Goal: Transaction & Acquisition: Register for event/course

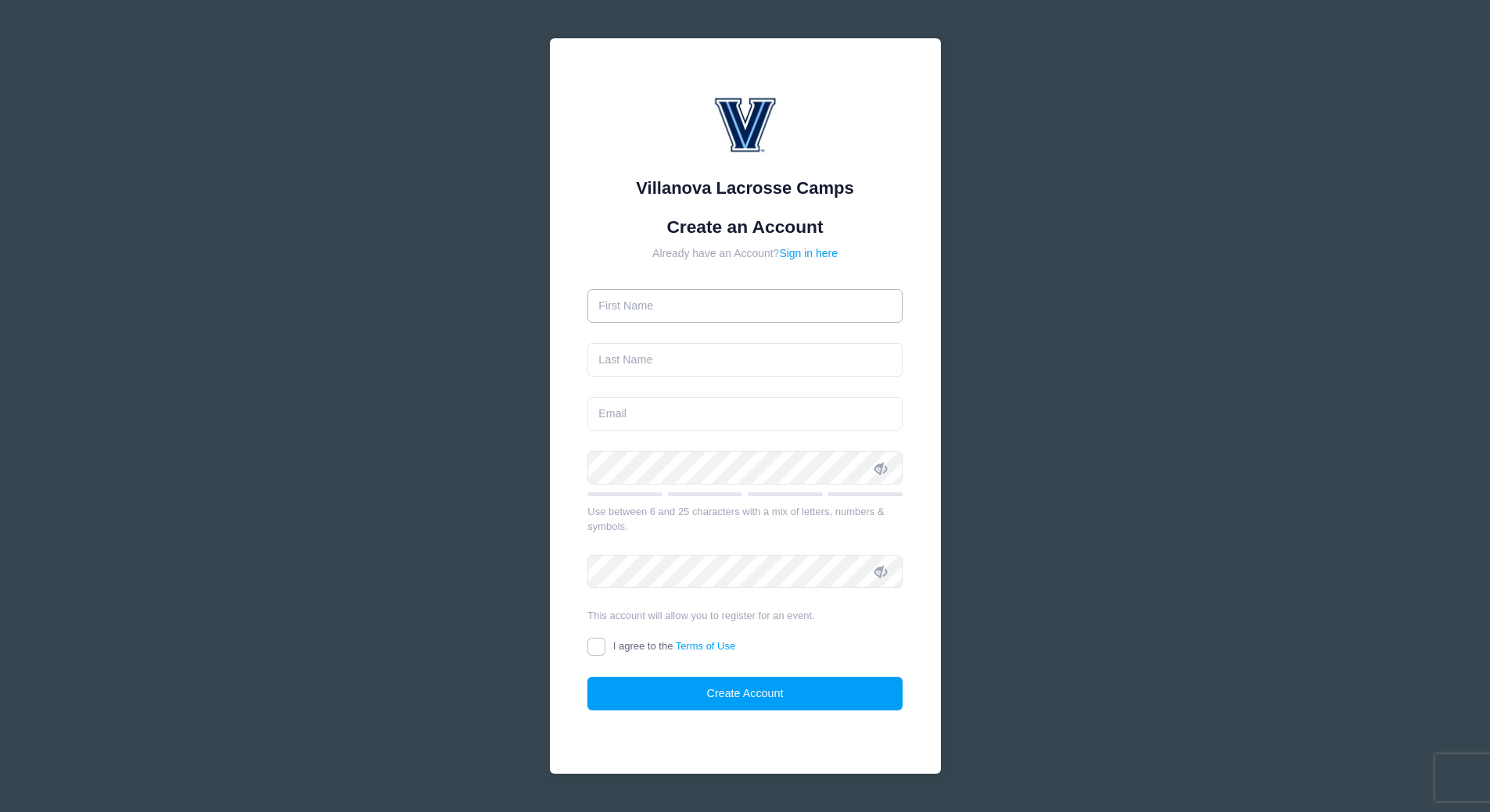
drag, startPoint x: 0, startPoint y: 0, endPoint x: 707, endPoint y: 304, distance: 769.6
click at [707, 304] on input "text" at bounding box center [745, 306] width 315 height 33
type input "Julie"
type input "Whitehouse"
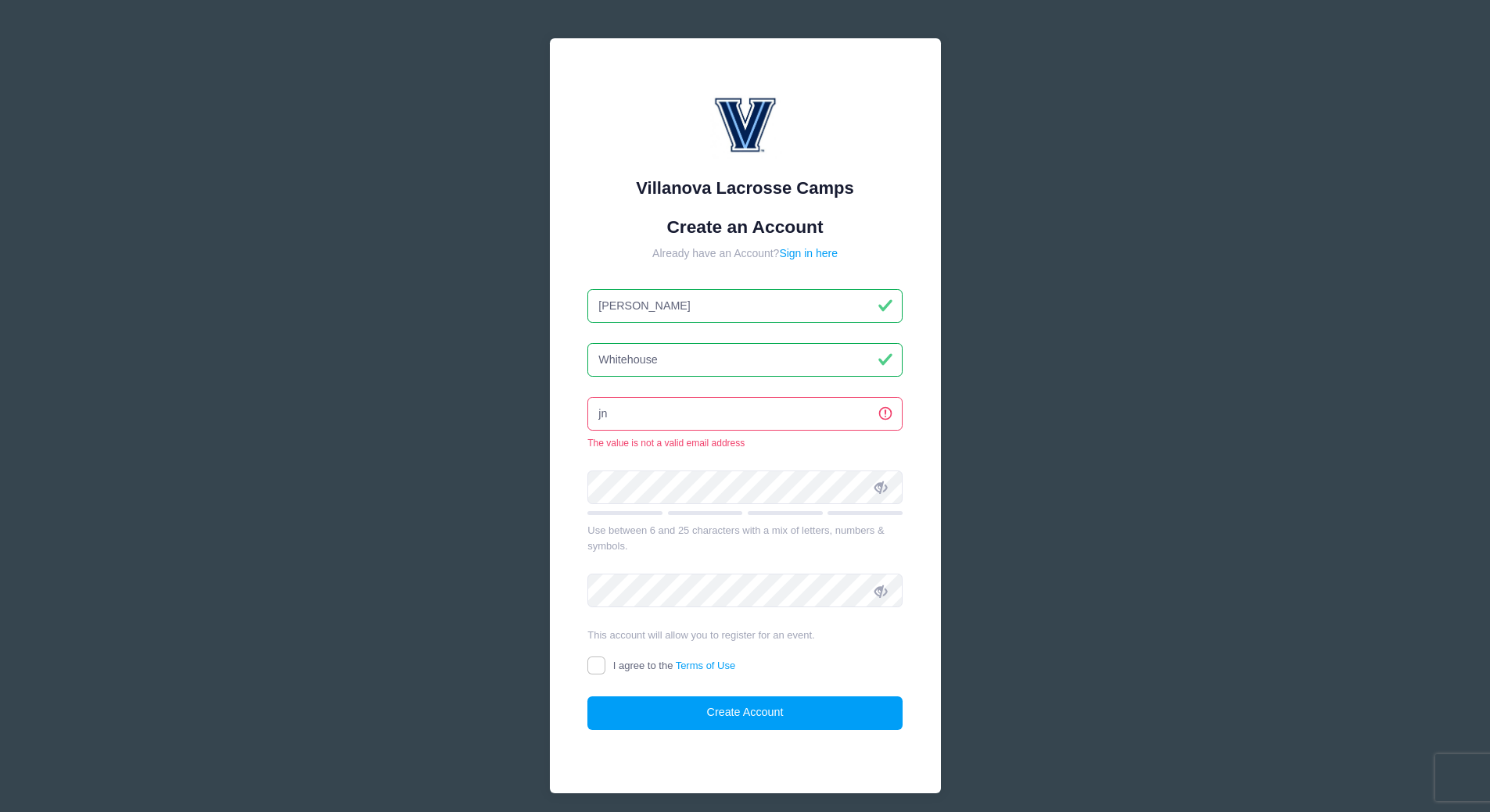
type input "[EMAIL_ADDRESS][DOMAIN_NAME]"
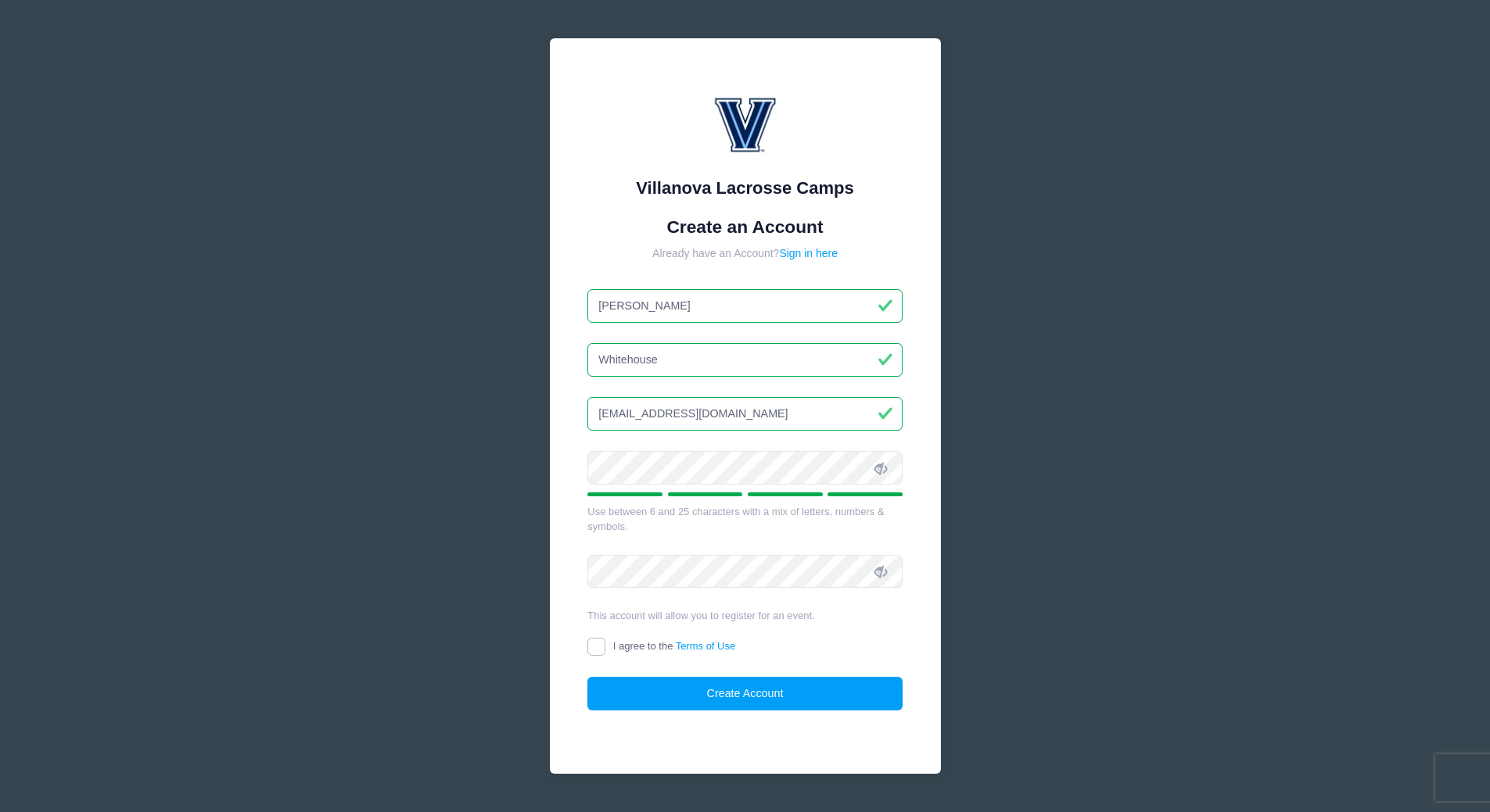
click at [593, 645] on input "I agree to the Terms of Use" at bounding box center [597, 647] width 18 height 18
checkbox input "true"
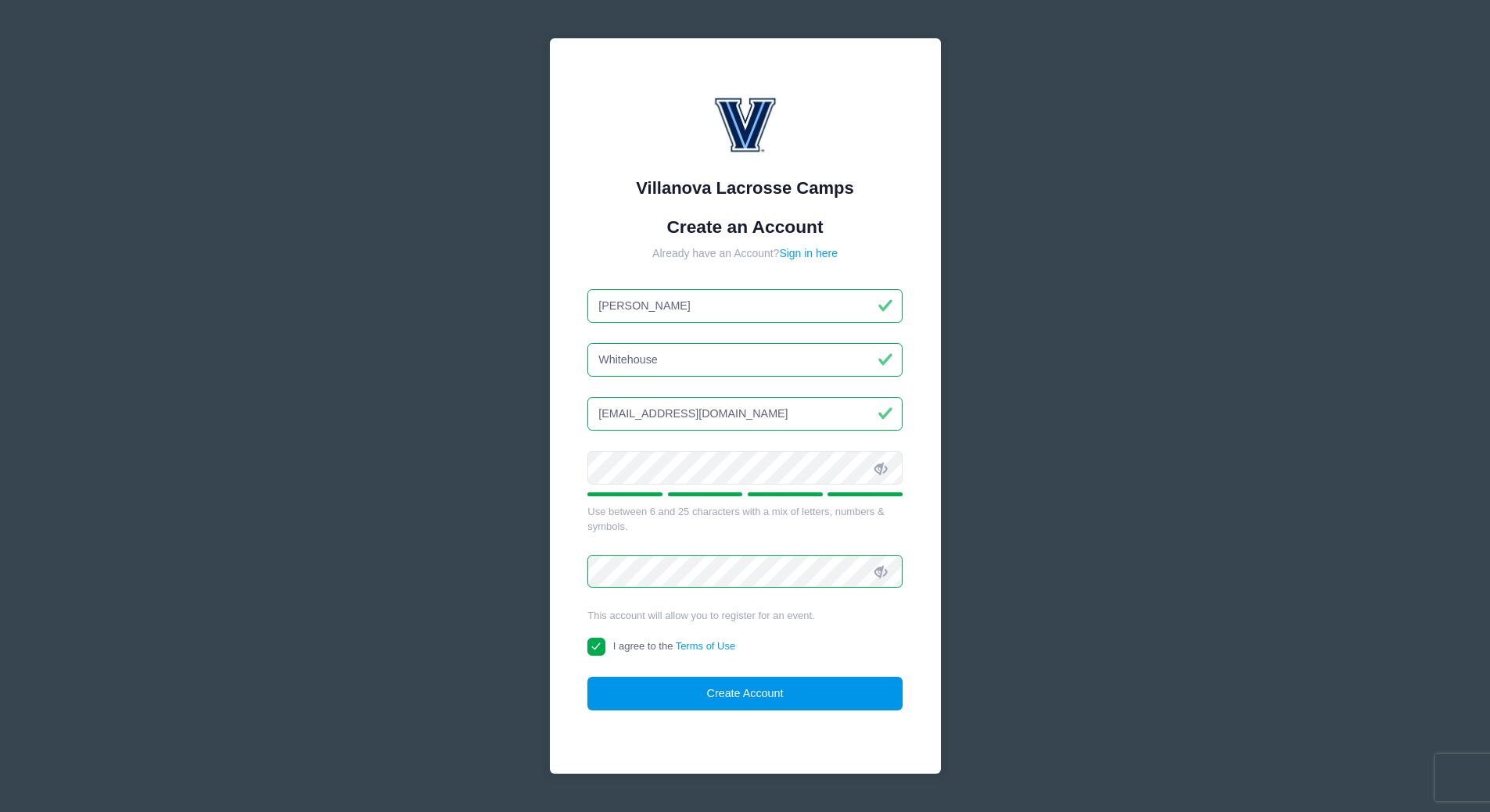
click at [766, 692] on button "Create Account" at bounding box center [745, 693] width 315 height 33
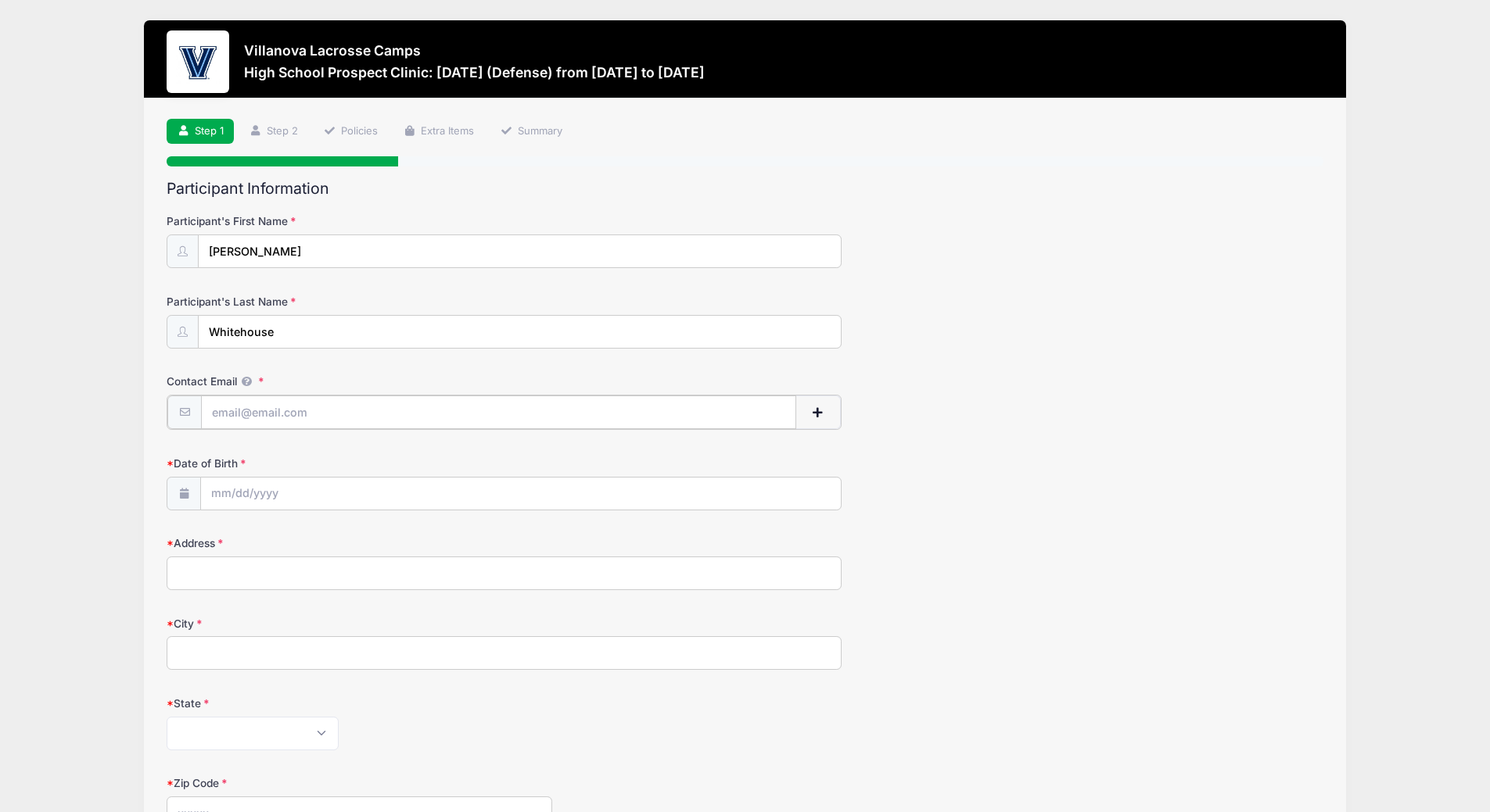
click at [267, 411] on input "Contact Email" at bounding box center [498, 412] width 595 height 33
type input "[EMAIL_ADDRESS][DOMAIN_NAME]"
type input "[STREET_ADDRESS]"
type input "[GEOGRAPHIC_DATA]"
select select "VA"
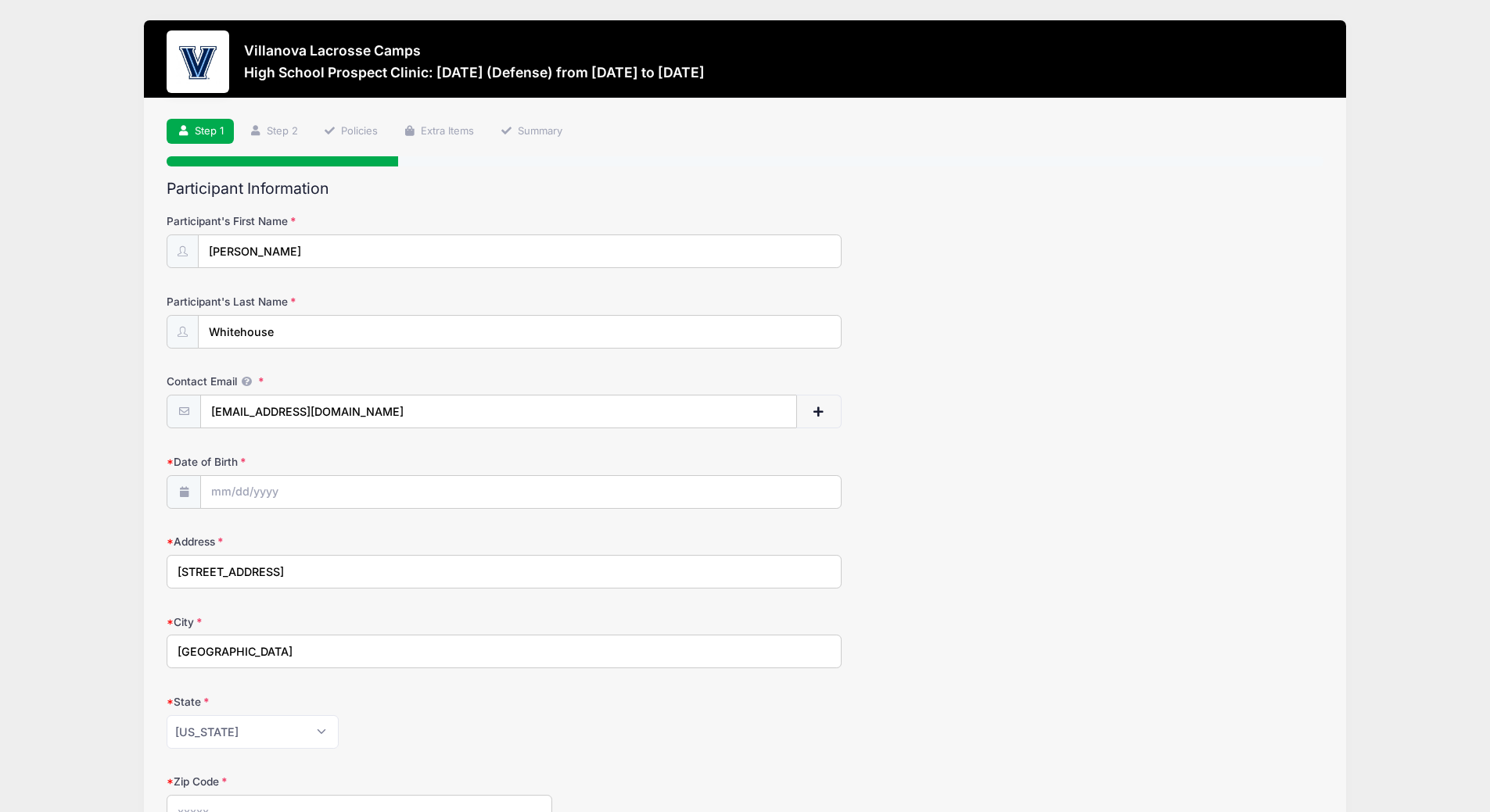
type input "22153"
type input "[PHONE_NUMBER]"
click at [277, 482] on input "Date of Birth" at bounding box center [521, 492] width 640 height 33
click at [353, 538] on input "2025" at bounding box center [348, 534] width 51 height 24
type input "2009"
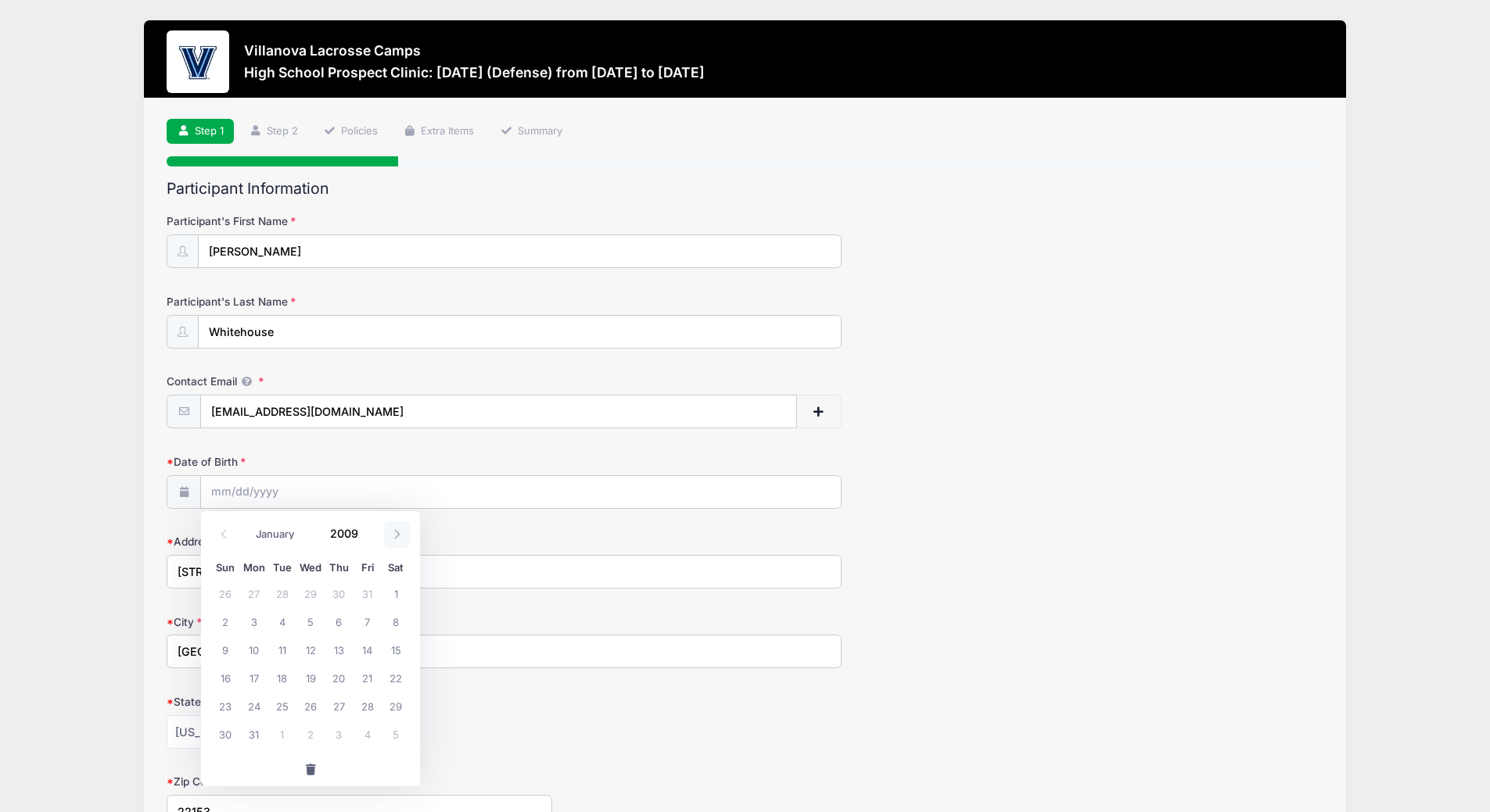
click at [395, 535] on icon at bounding box center [397, 534] width 10 height 10
select select "8"
click at [313, 706] on span "30" at bounding box center [310, 705] width 28 height 28
type input "[DATE]"
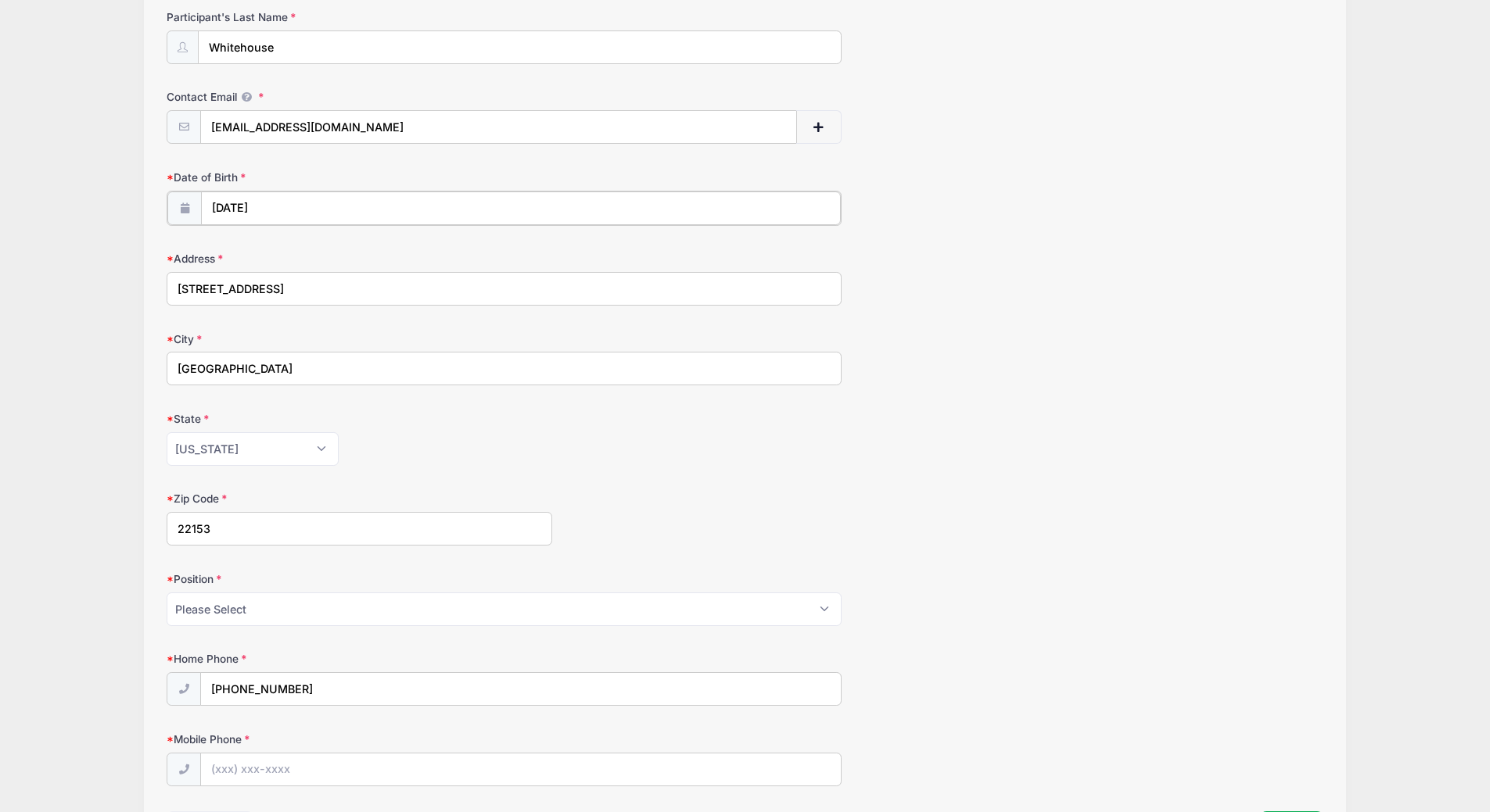
scroll to position [391, 0]
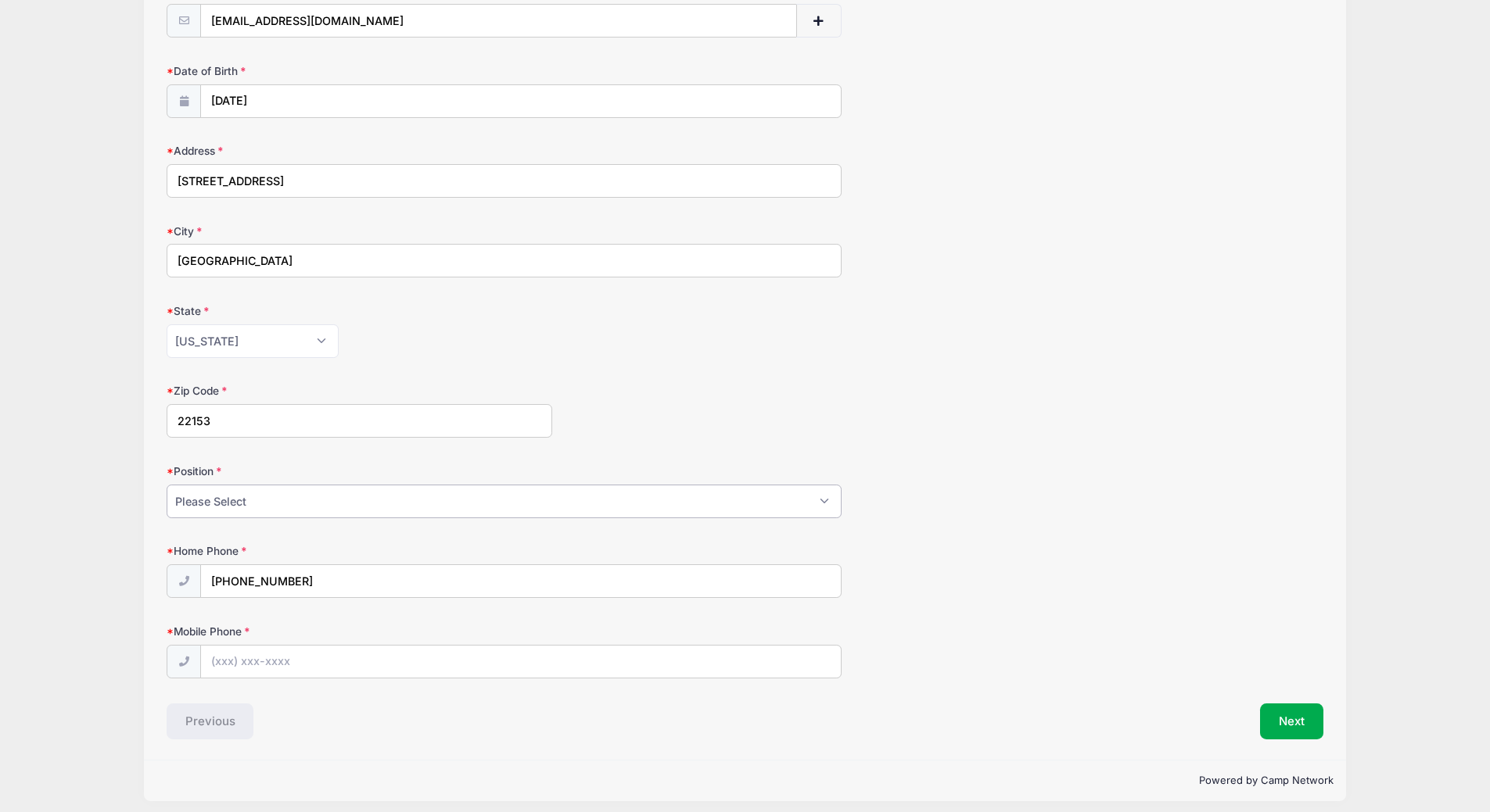
click at [278, 492] on select "Please Select Goalie Middie Defense Attack FOGO LSM" at bounding box center [504, 502] width 675 height 33
select select "Defense"
click at [167, 485] on select "Please Select Goalie Middie Defense Attack FOGO LSM" at bounding box center [504, 502] width 675 height 33
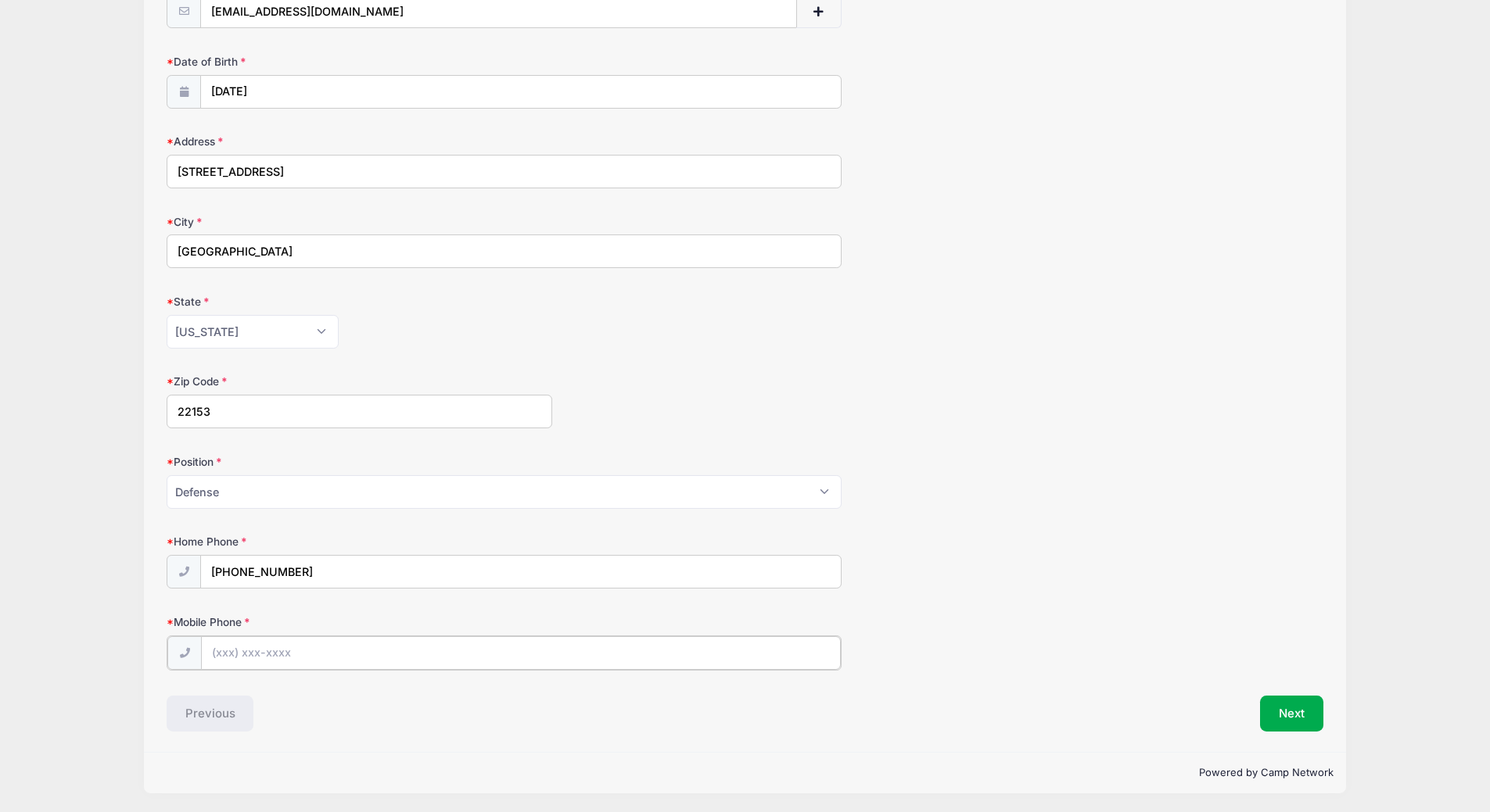
click at [245, 656] on input "Mobile Phone" at bounding box center [521, 653] width 640 height 33
type input "[PHONE_NUMBER]"
click at [1300, 721] on button "Next" at bounding box center [1292, 712] width 63 height 36
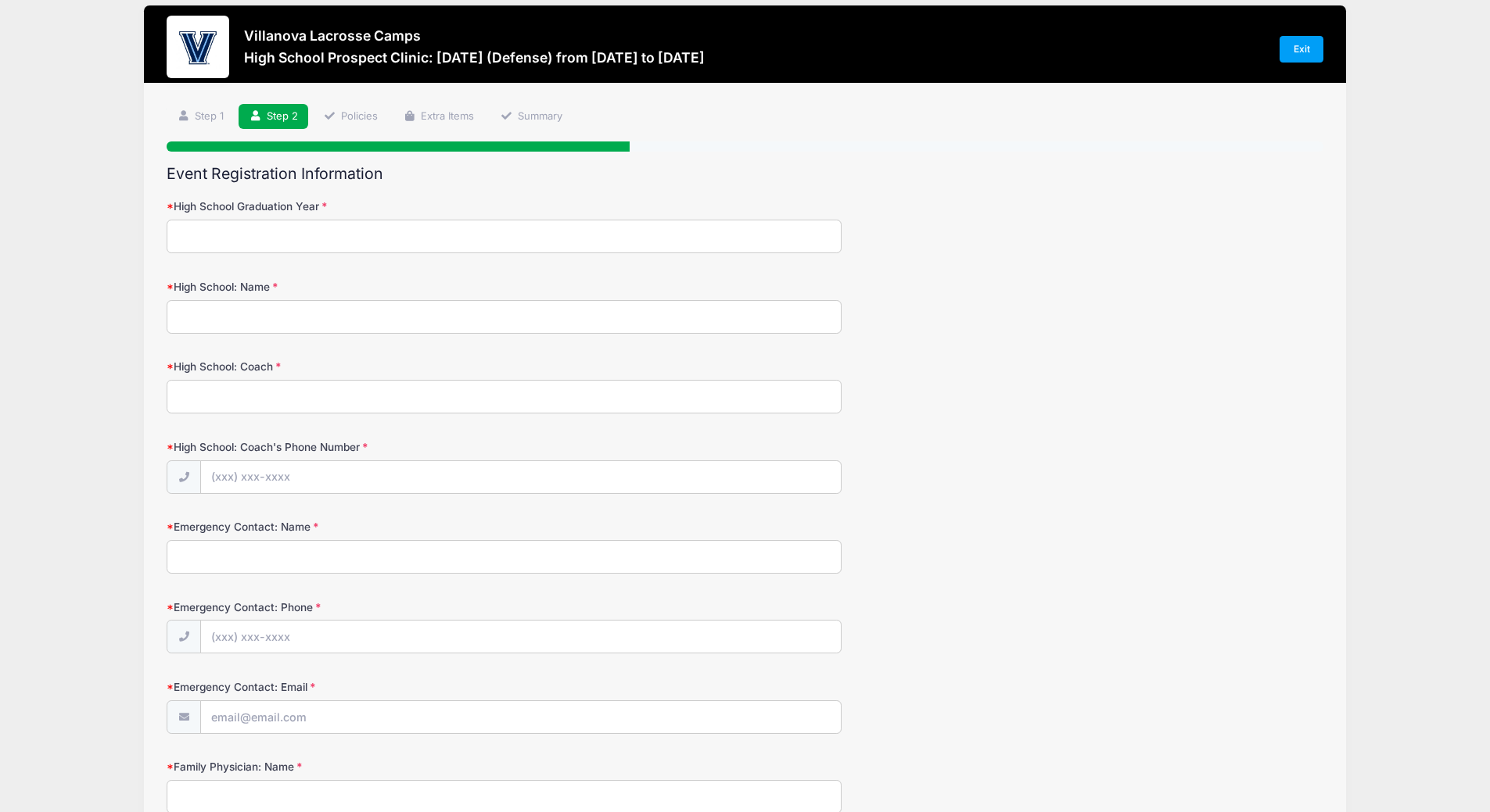
scroll to position [0, 0]
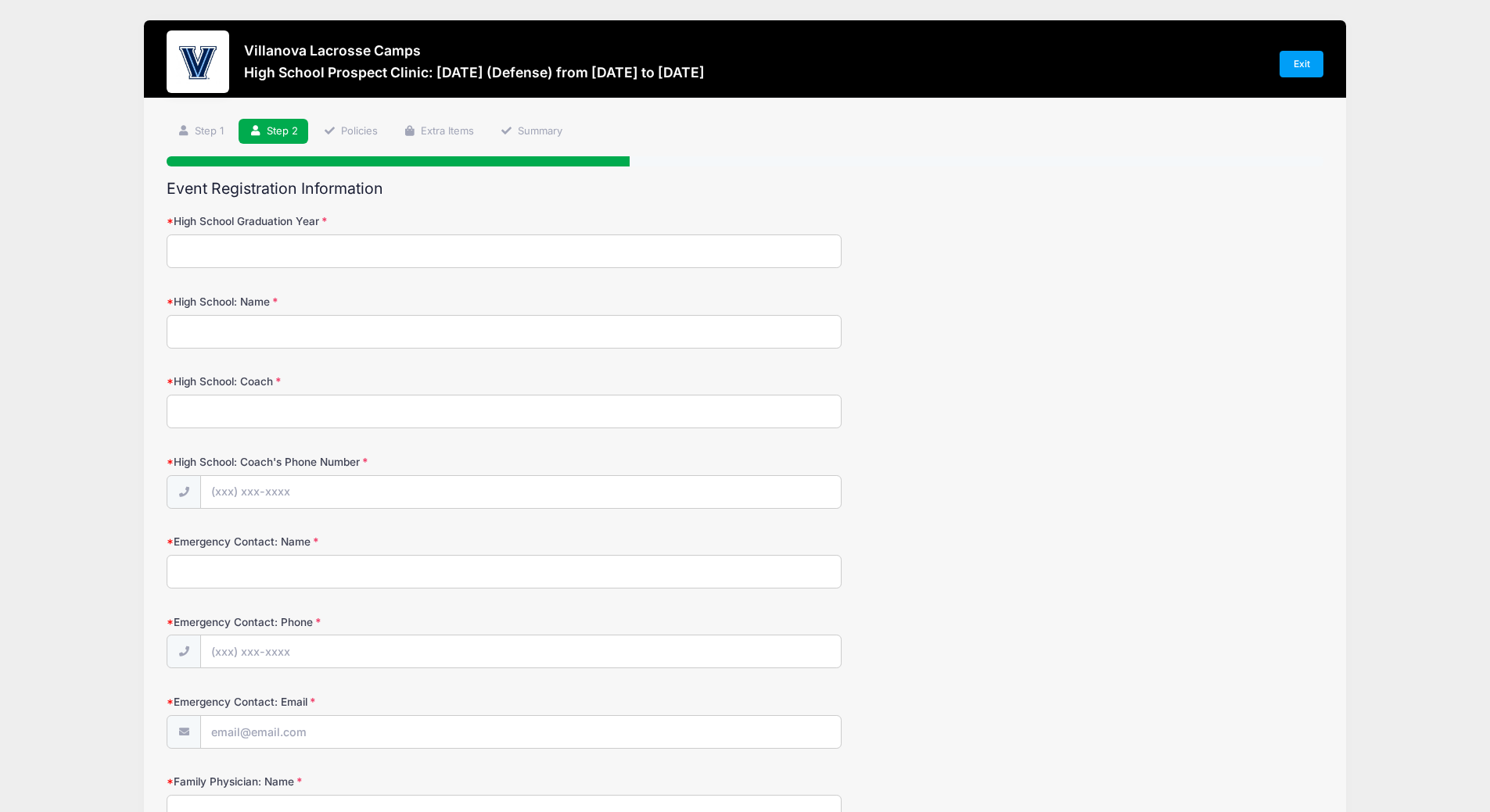
click at [262, 248] on input "High School Graduation Year" at bounding box center [504, 251] width 675 height 33
type input "2028"
type input "[GEOGRAPHIC_DATA]"
type input "[PERSON_NAME]"
click at [210, 569] on input "Emergency Contact: Name" at bounding box center [504, 571] width 675 height 33
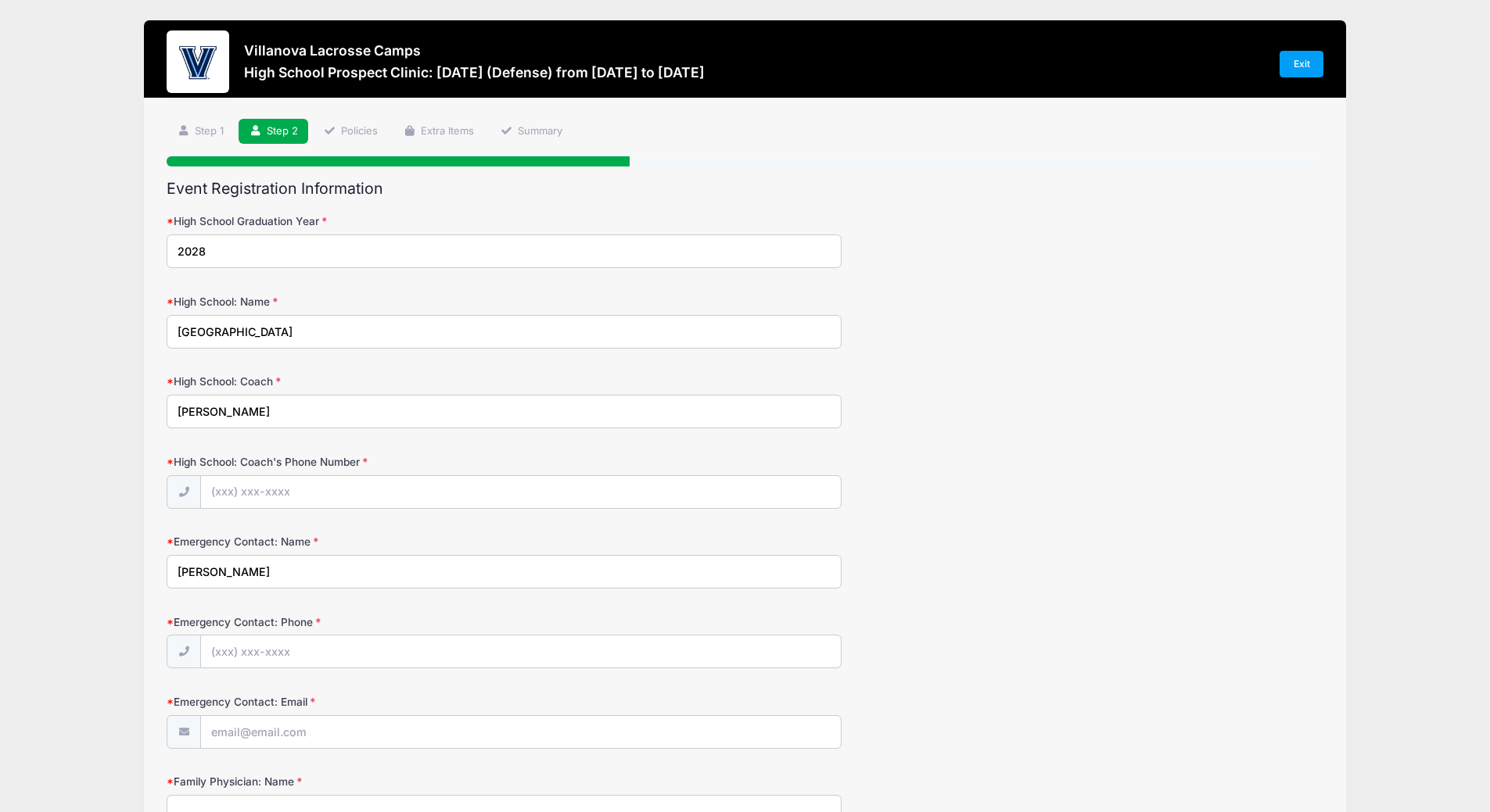
type input "[PERSON_NAME]"
type input "[PHONE_NUMBER]"
type input "[PERSON_NAME][EMAIL_ADDRESS][PERSON_NAME][DOMAIN_NAME]"
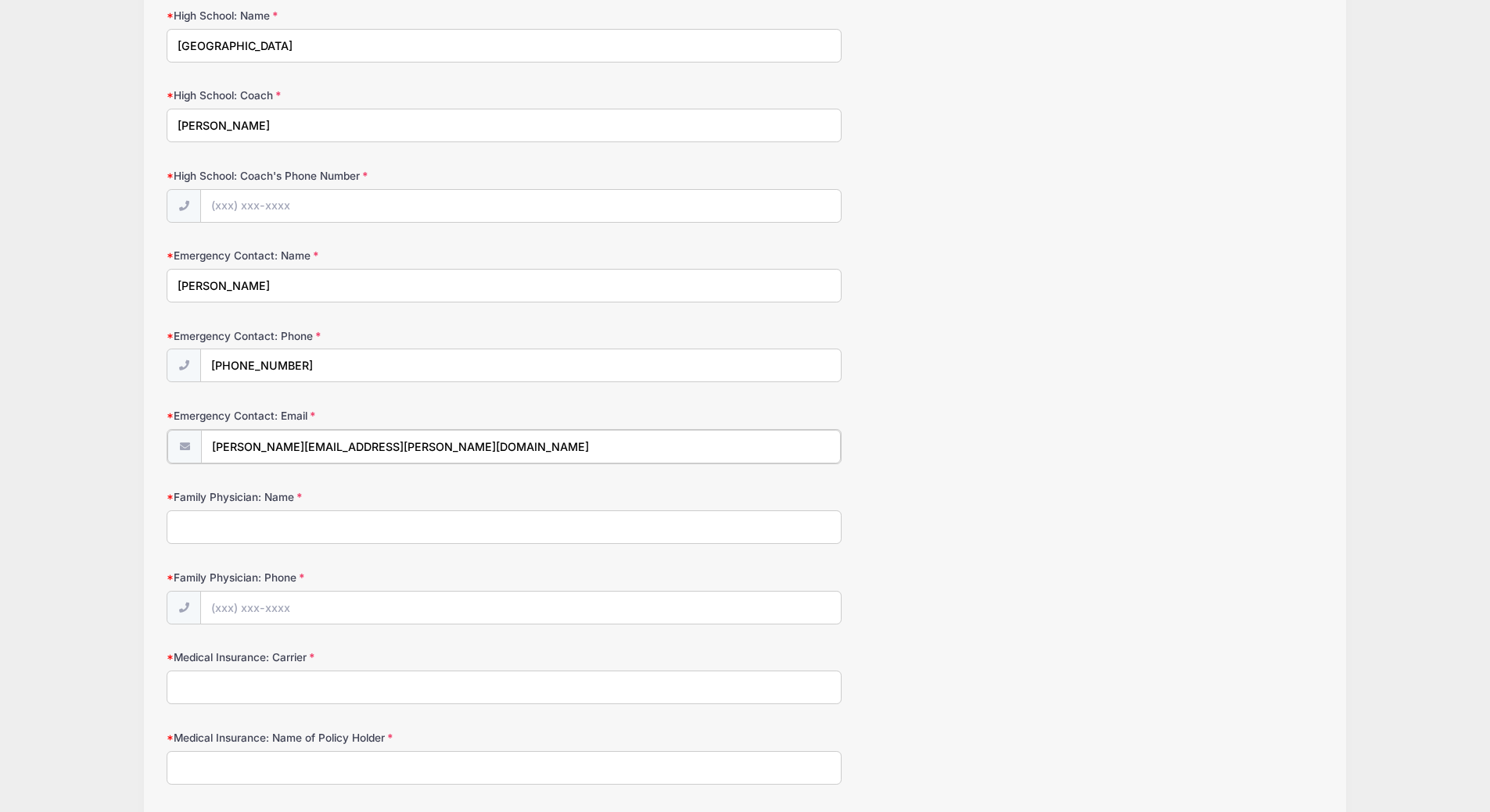
scroll to position [312, 0]
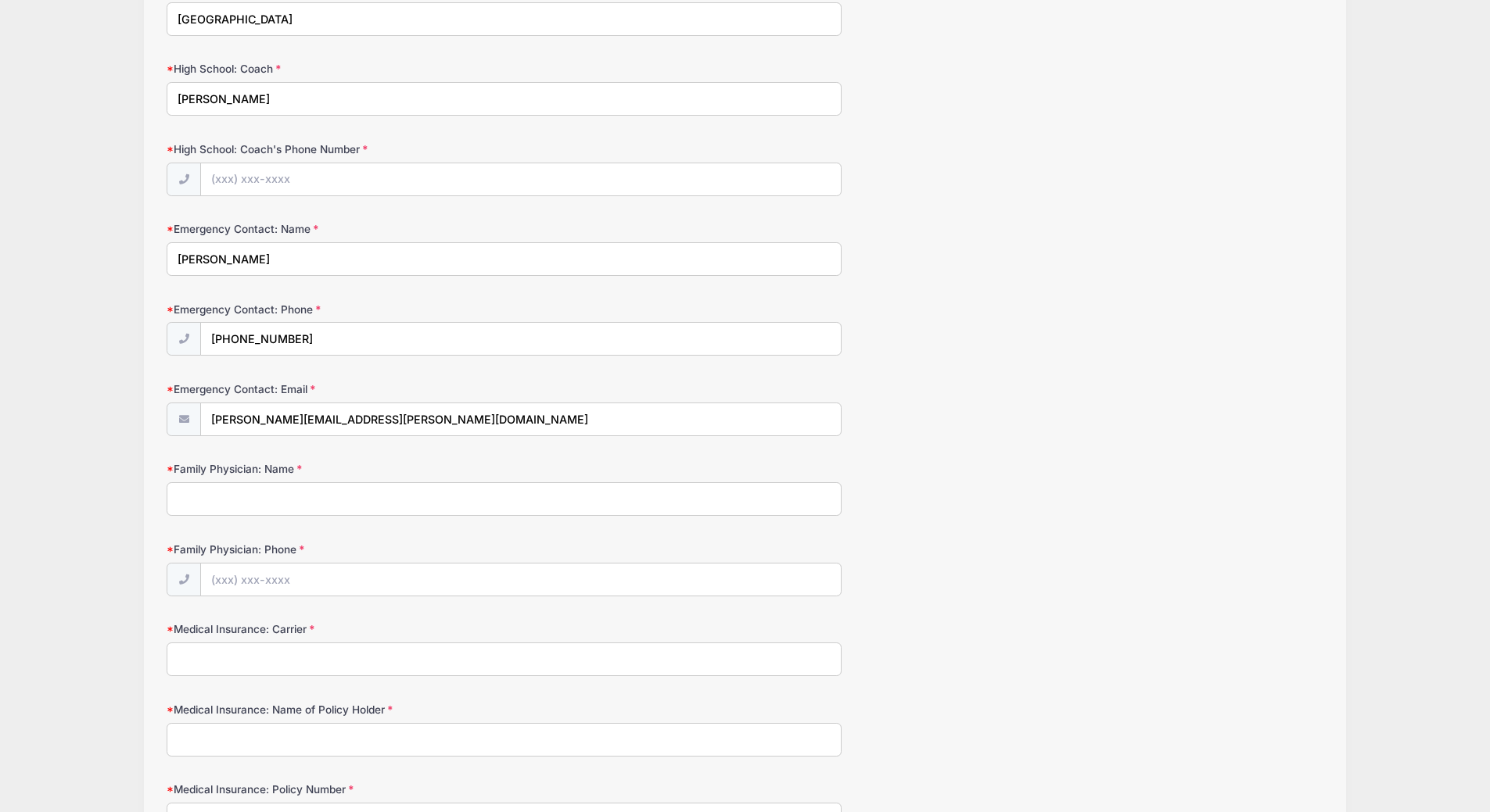
click at [289, 501] on input "Family Physician: Name" at bounding box center [504, 499] width 675 height 33
type input "[PERSON_NAME]"
type input "[PHONE_NUMBER]"
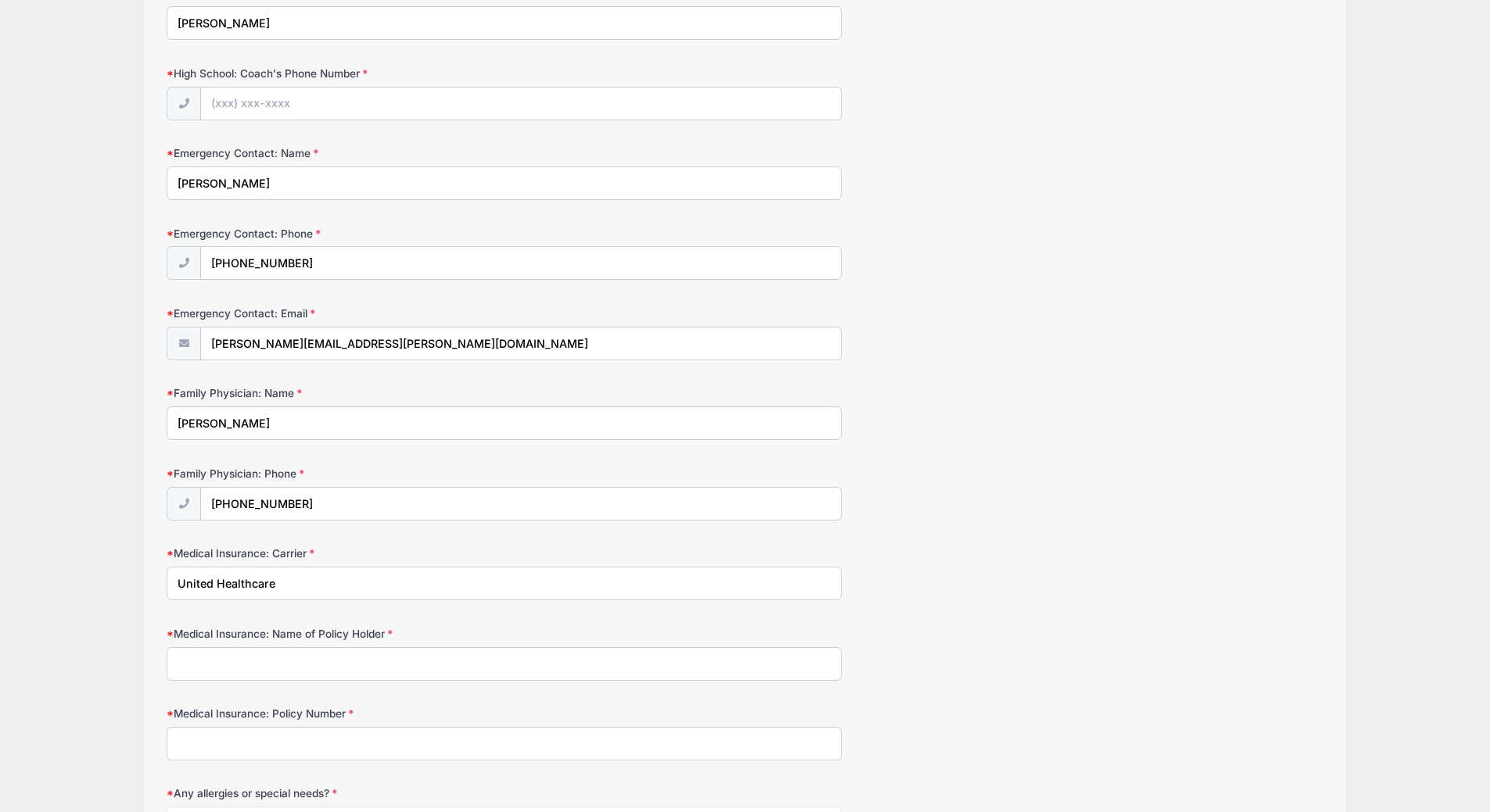
scroll to position [548, 0]
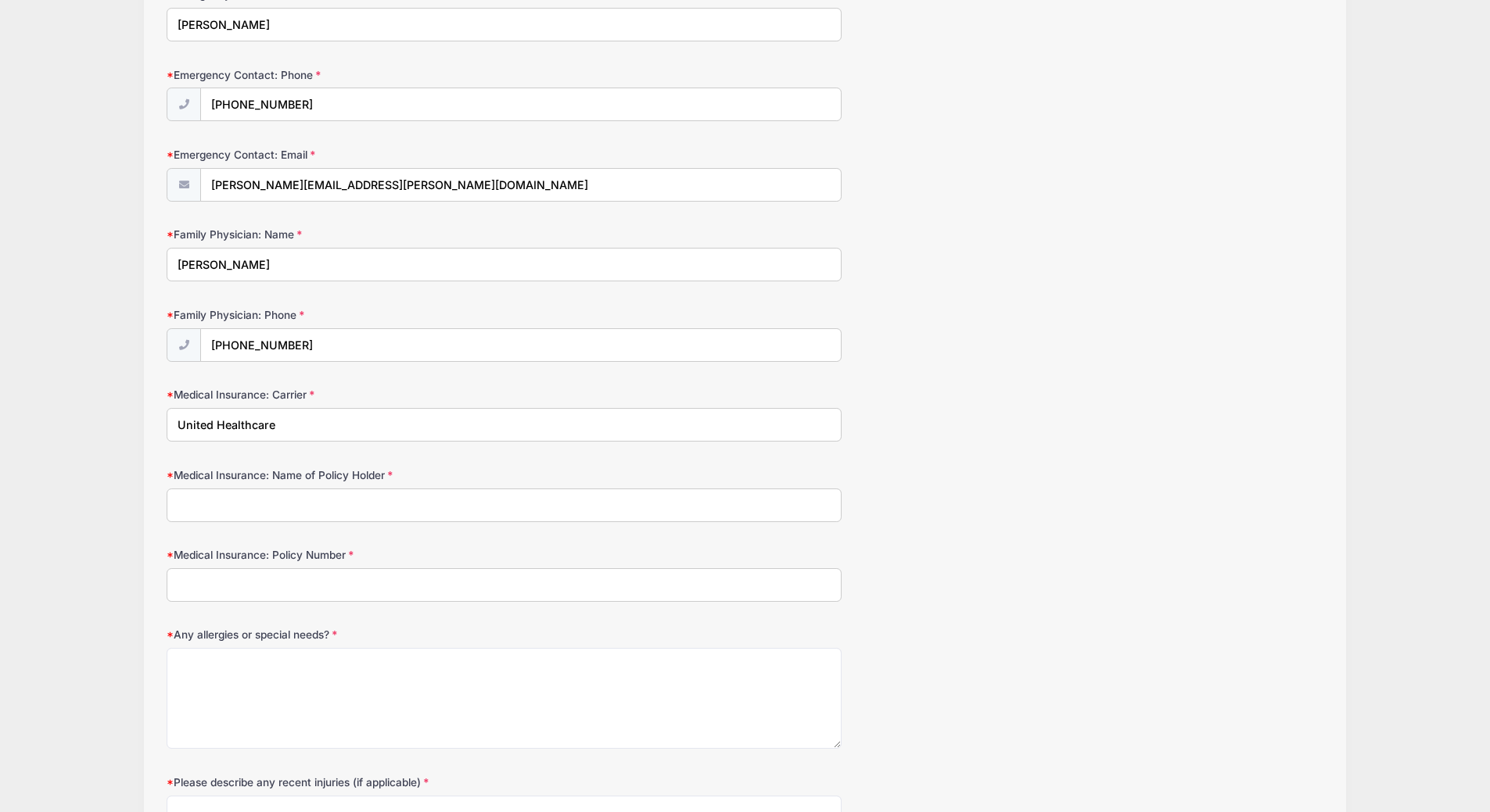
type input "United Healthcare"
click at [282, 510] on input "Medical Insurance: Name of Policy Holder" at bounding box center [504, 505] width 675 height 33
type input "[PERSON_NAME]"
click at [220, 580] on input "Medical Insurance: Policy Number" at bounding box center [504, 585] width 675 height 33
click at [239, 659] on textarea "Any allergies or special needs?" at bounding box center [504, 698] width 675 height 100
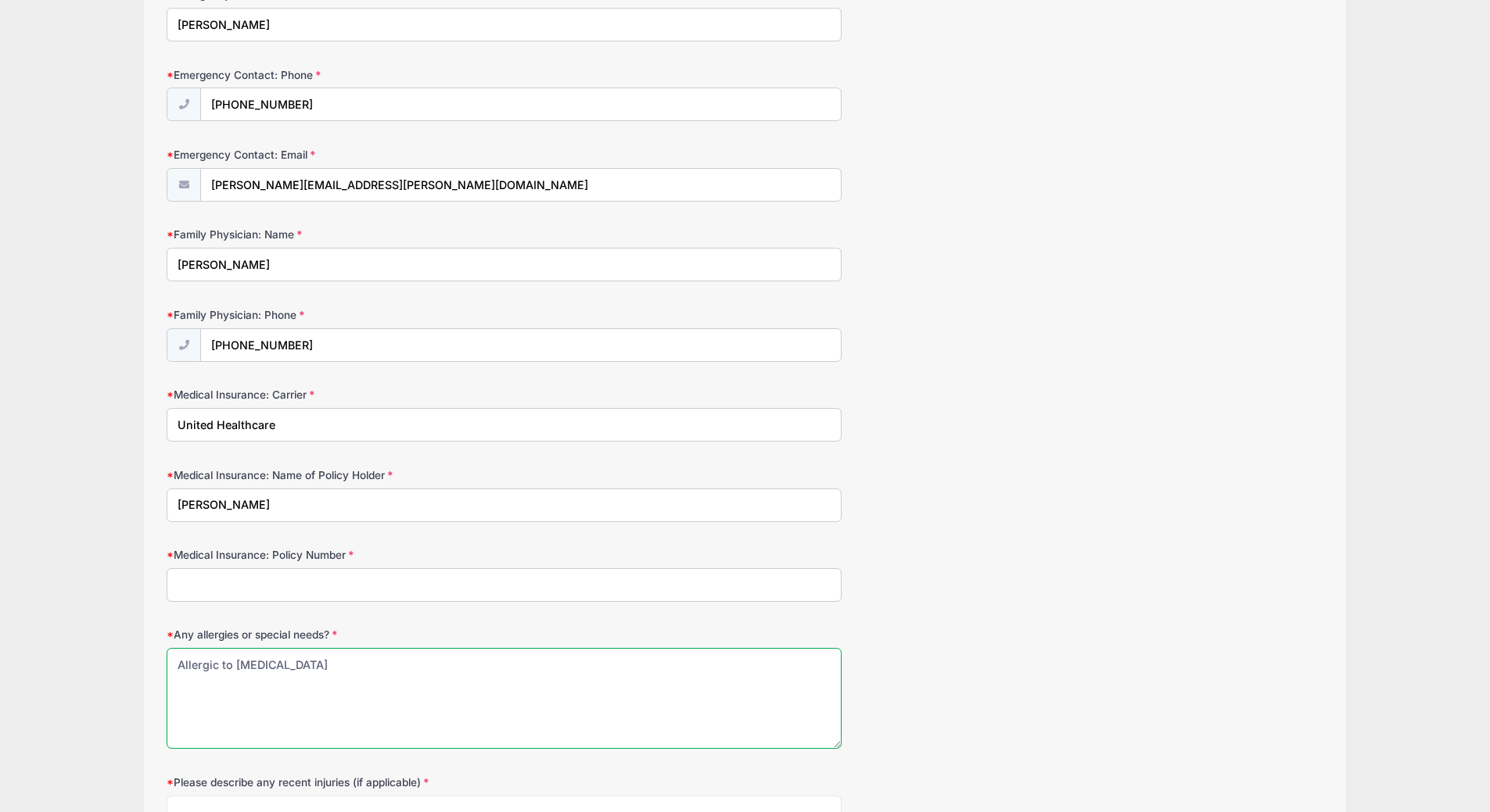
type textarea "Allergic to [MEDICAL_DATA]"
click at [226, 581] on input "Medical Insurance: Policy Number" at bounding box center [504, 585] width 675 height 33
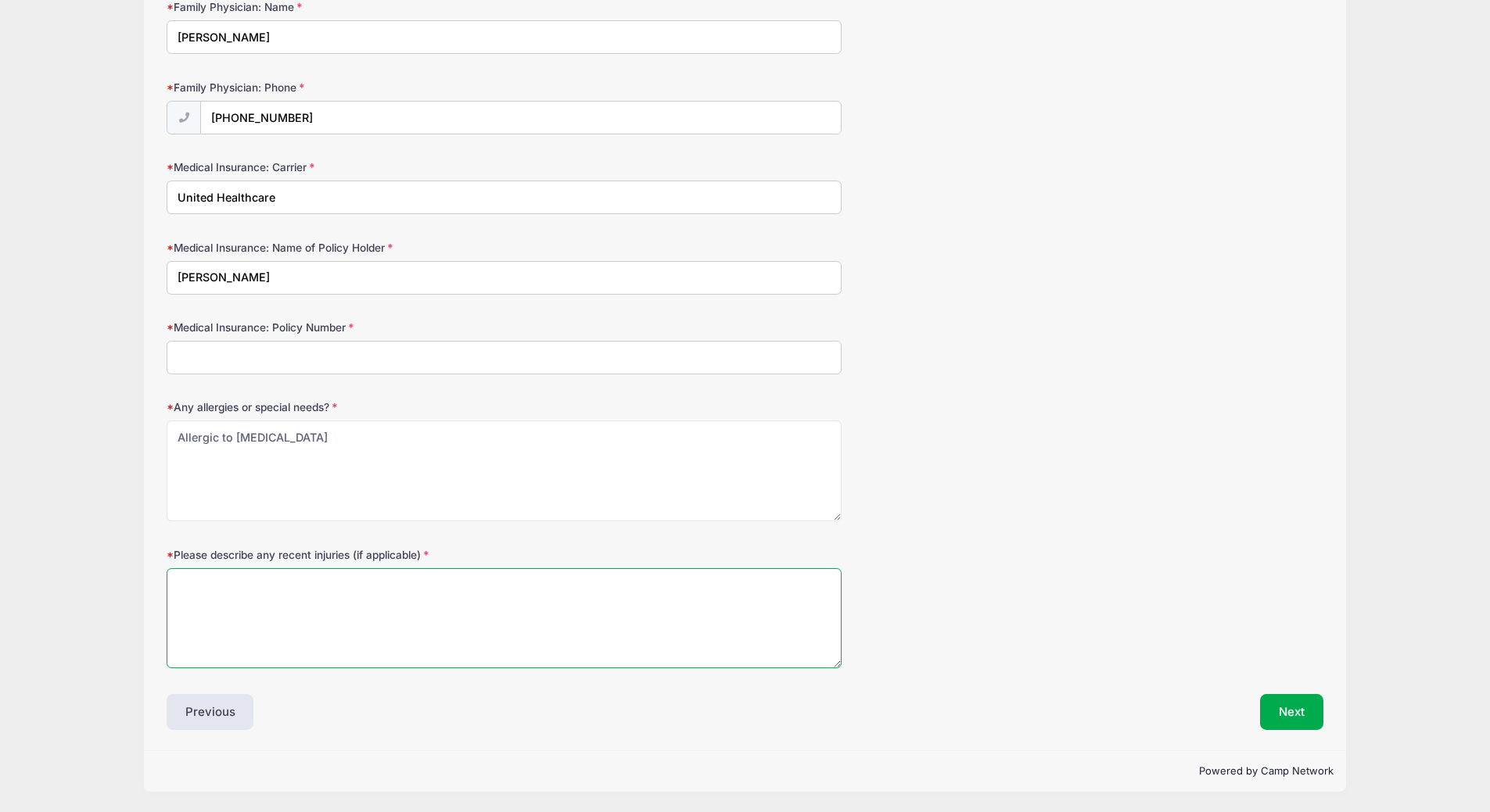
click at [364, 594] on textarea "Please describe any recent injuries (if applicable)" at bounding box center [504, 618] width 675 height 100
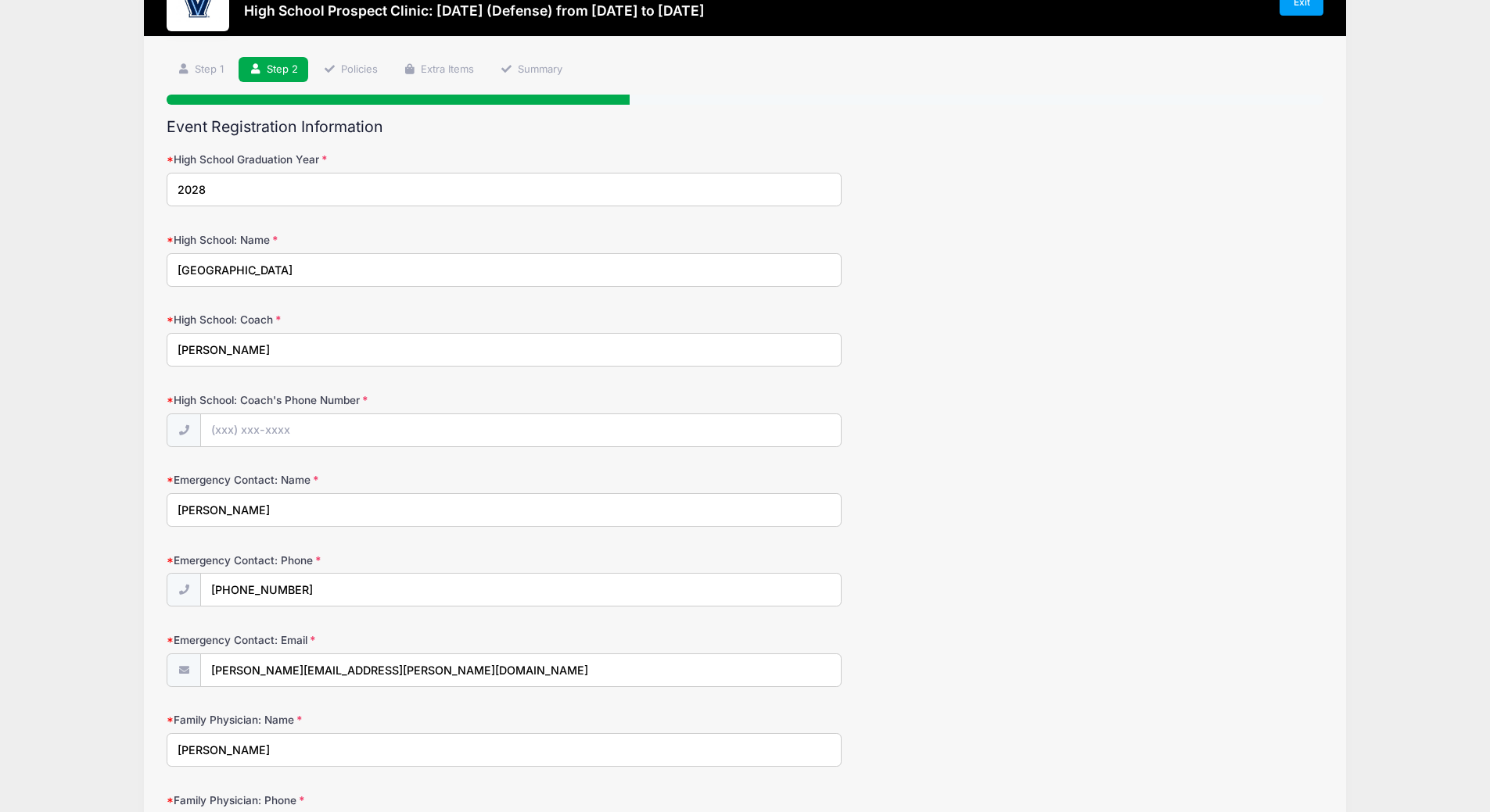
scroll to position [234, 0]
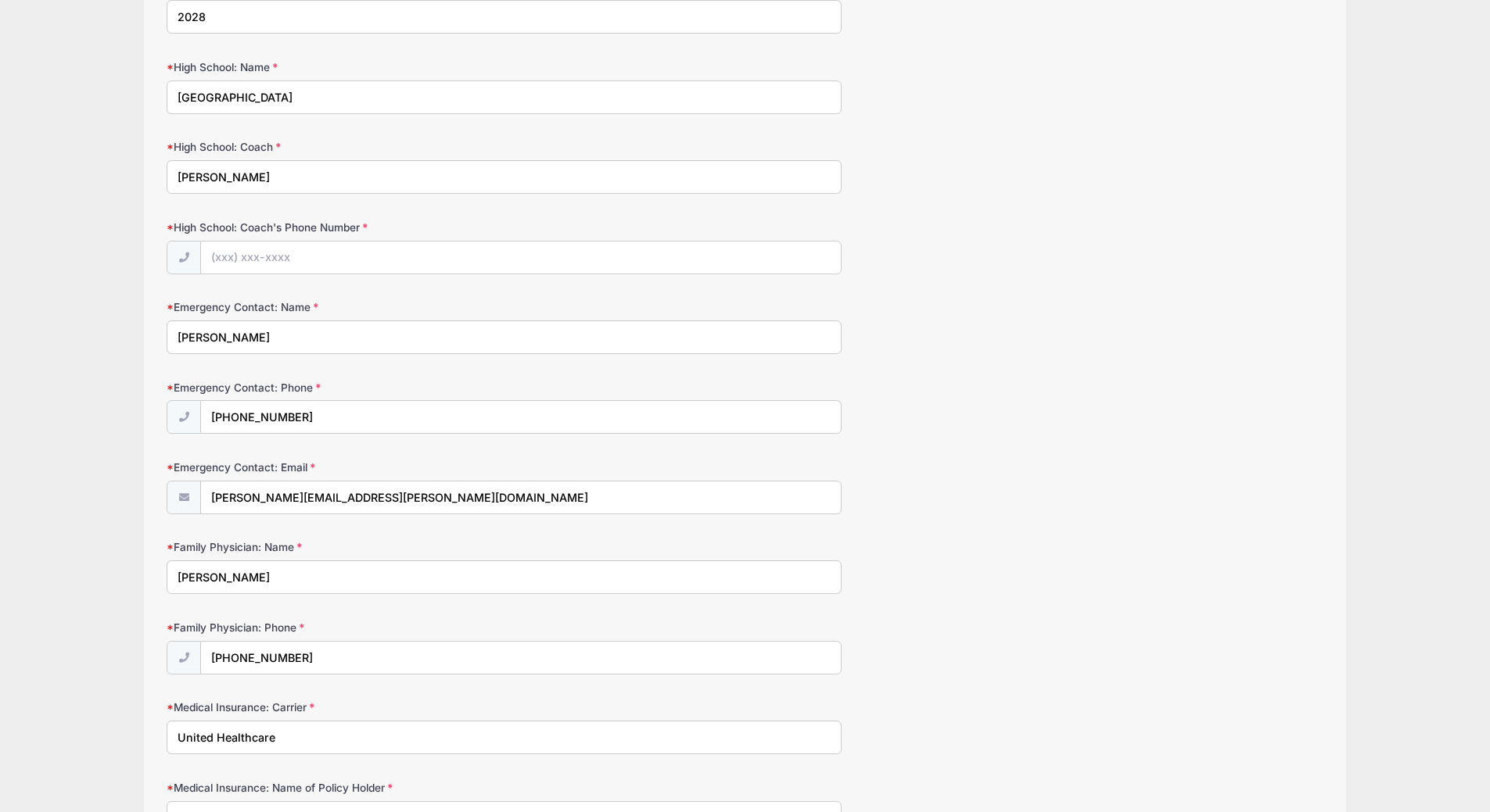
type textarea "Not applicable"
click at [233, 261] on input "High School: Coach's Phone Number" at bounding box center [521, 258] width 640 height 33
type input "[PHONE_NUMBER]"
click at [907, 287] on form "High School Graduation Year [DATE] High School: Name [GEOGRAPHIC_DATA] High Sch…" at bounding box center [745, 594] width 1157 height 1230
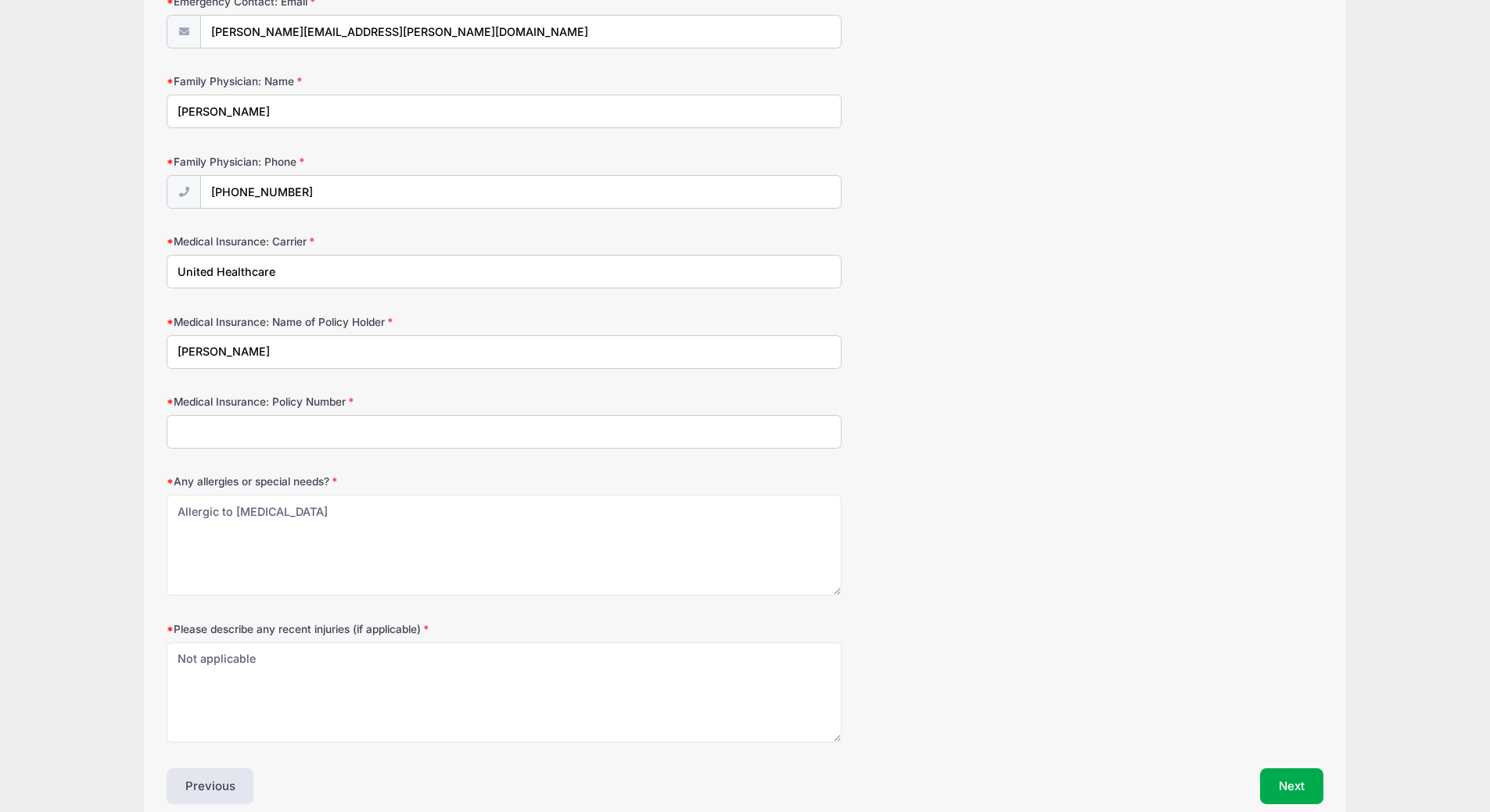
scroll to position [775, 0]
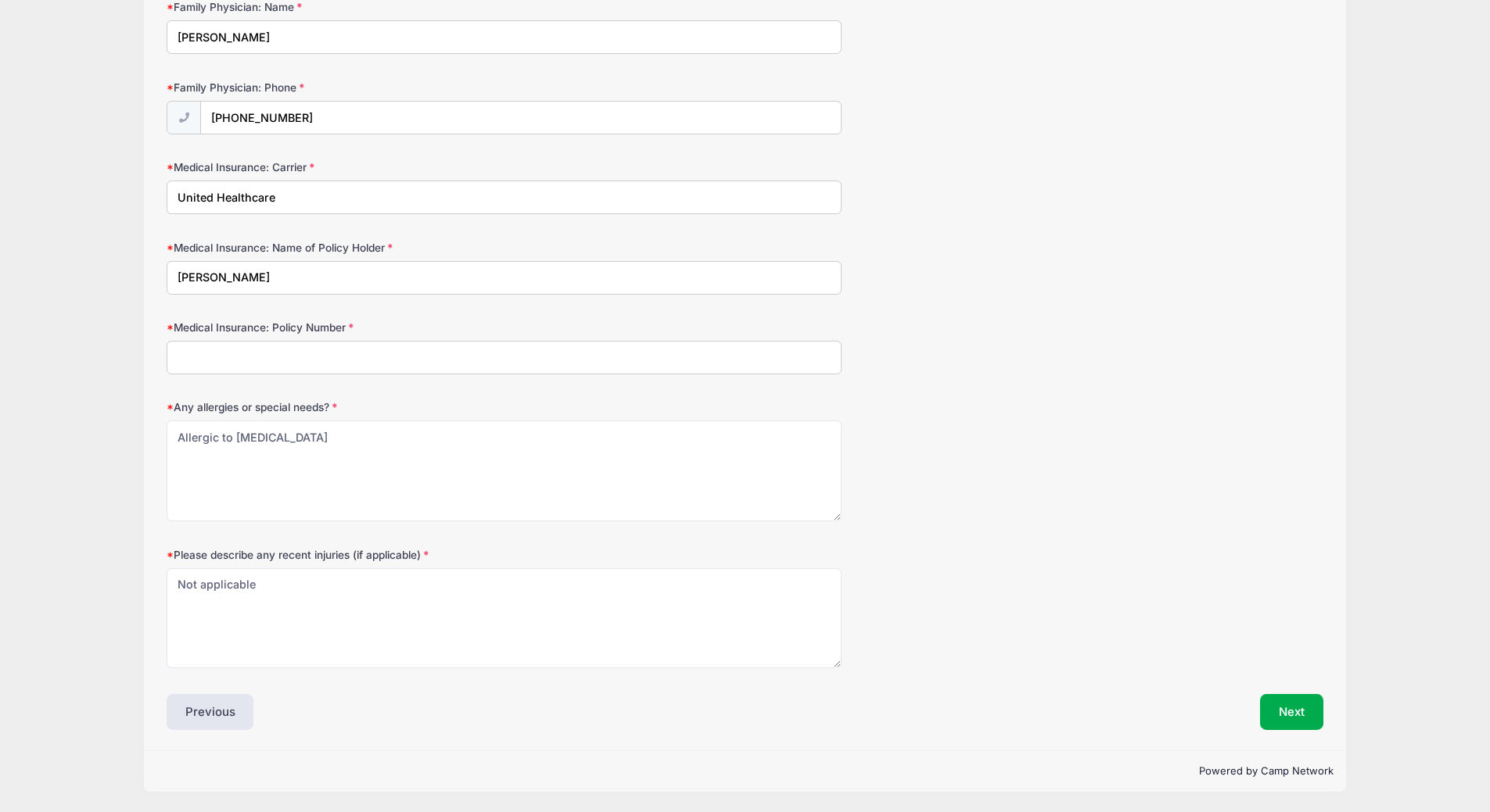
click at [303, 366] on input "Medical Insurance: Policy Number" at bounding box center [504, 358] width 675 height 33
click at [331, 372] on input "Medical Insurance: Policy Number" at bounding box center [504, 358] width 675 height 33
type input "910359423"
click at [896, 224] on form "High School Graduation Year [DATE] High School: Name [GEOGRAPHIC_DATA] High Sch…" at bounding box center [745, 53] width 1157 height 1230
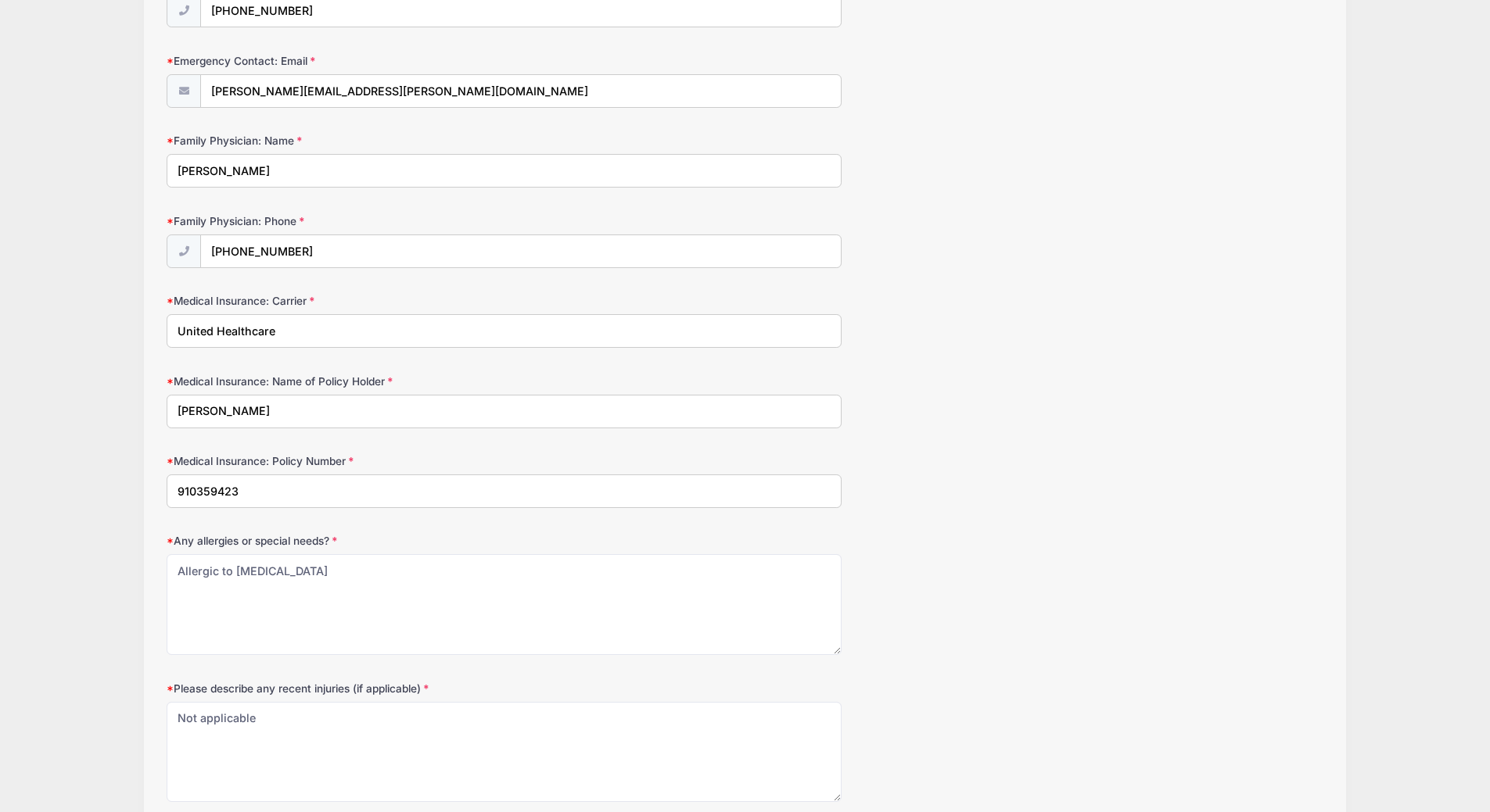
scroll to position [697, 0]
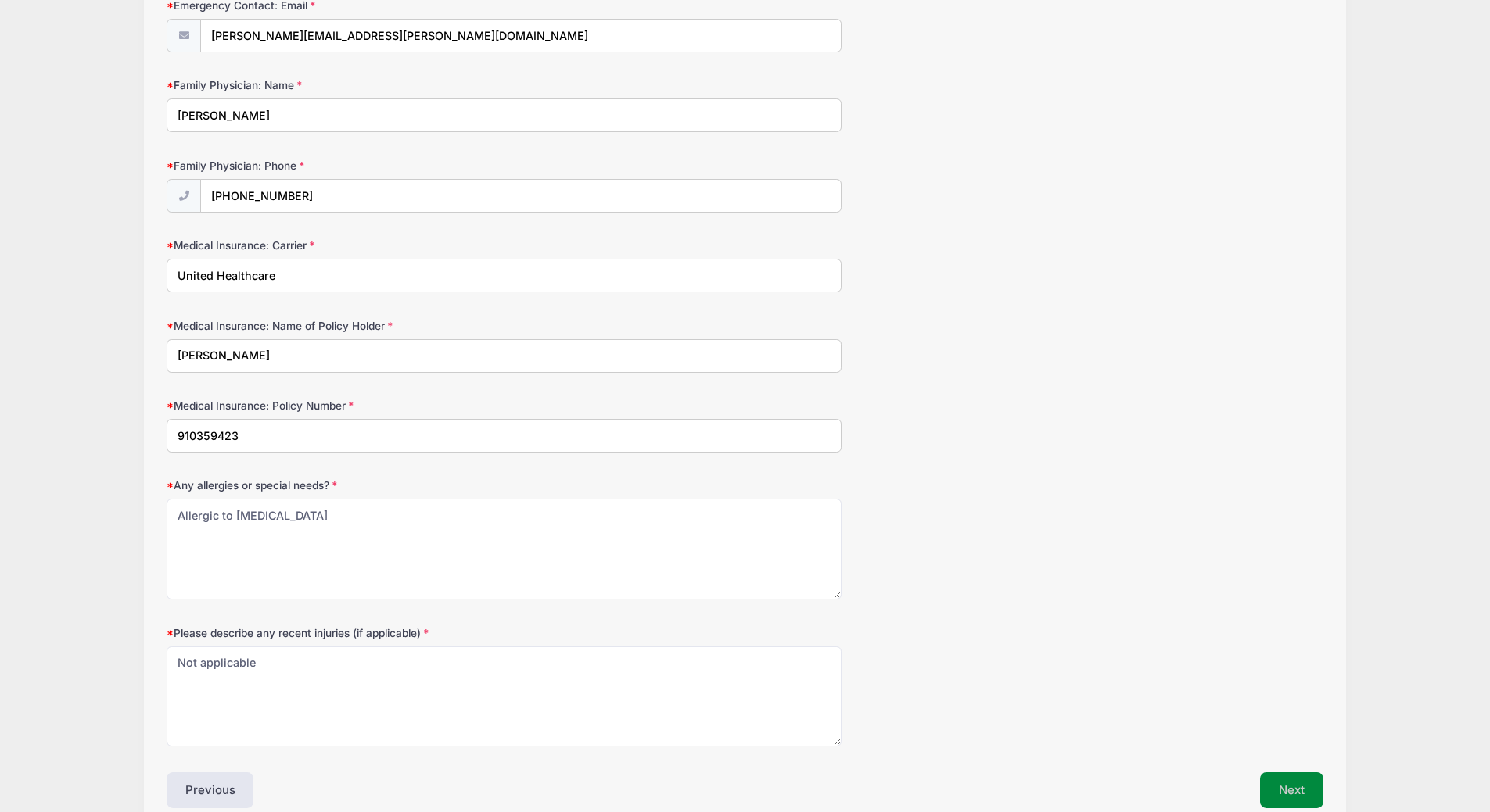
click at [1312, 798] on button "Next" at bounding box center [1292, 790] width 63 height 36
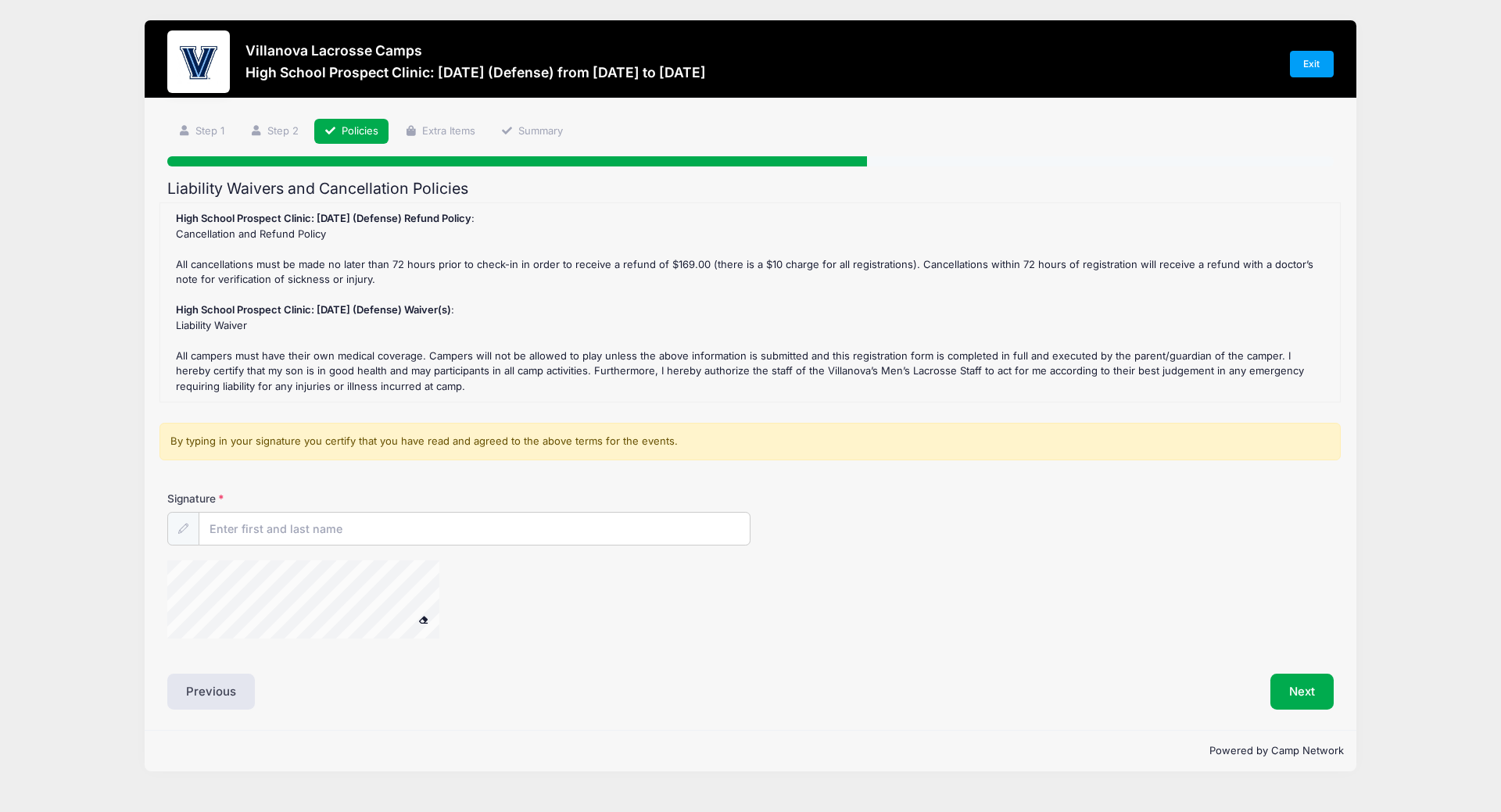
scroll to position [0, 0]
click at [339, 532] on input "Signature" at bounding box center [474, 530] width 550 height 33
type input "[PERSON_NAME]"
click at [479, 588] on div at bounding box center [323, 602] width 312 height 83
click at [1315, 698] on button "Next" at bounding box center [1303, 693] width 63 height 36
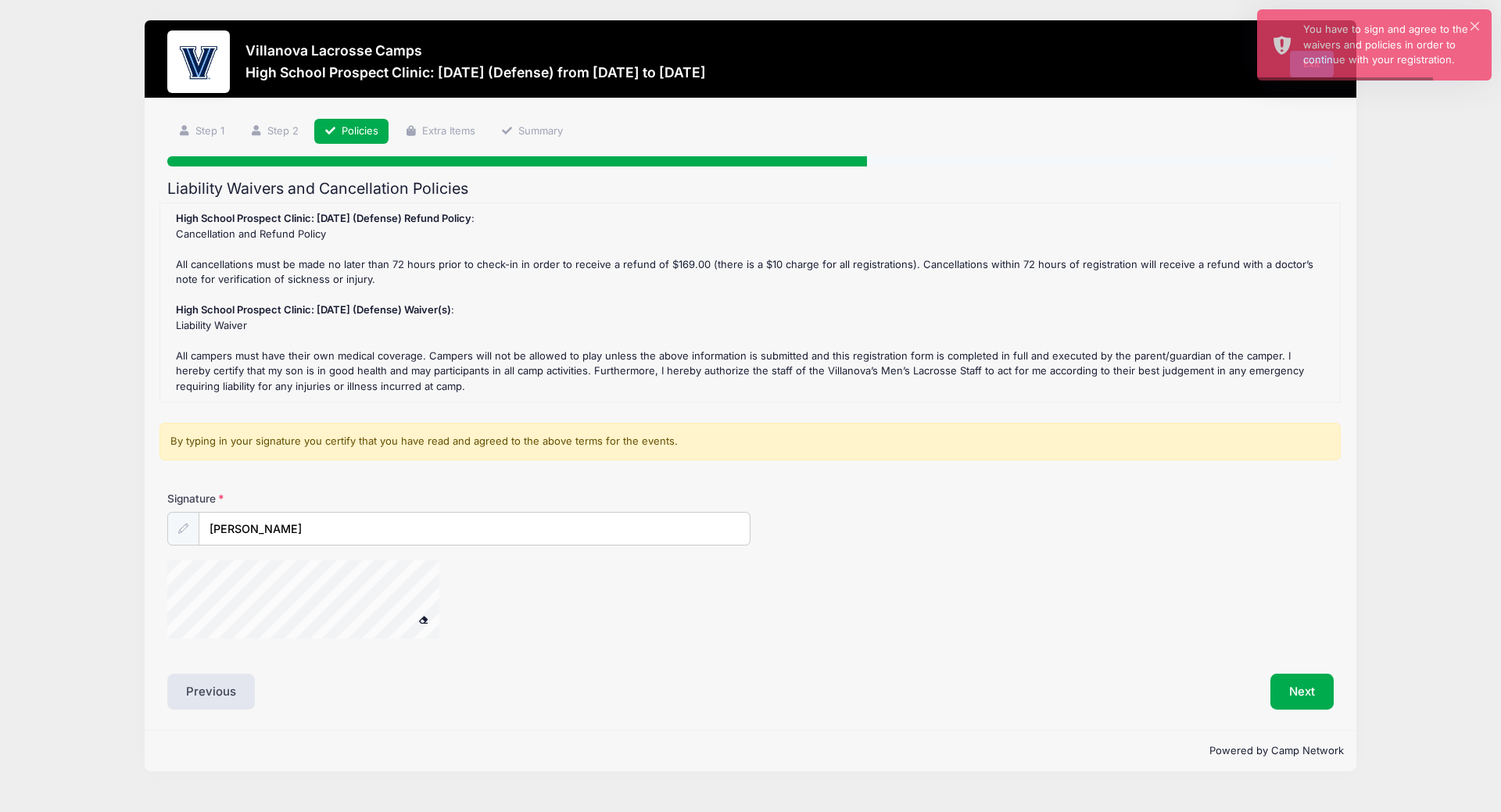
click at [395, 341] on div "High School Prospect Clinic: [DATE] (Defense) Refund Policy : Cancellation and …" at bounding box center [750, 302] width 1164 height 183
click at [384, 280] on div "High School Prospect Clinic: [DATE] (Defense) Refund Policy : Cancellation and …" at bounding box center [750, 302] width 1164 height 183
click at [426, 620] on span at bounding box center [424, 620] width 11 height 9
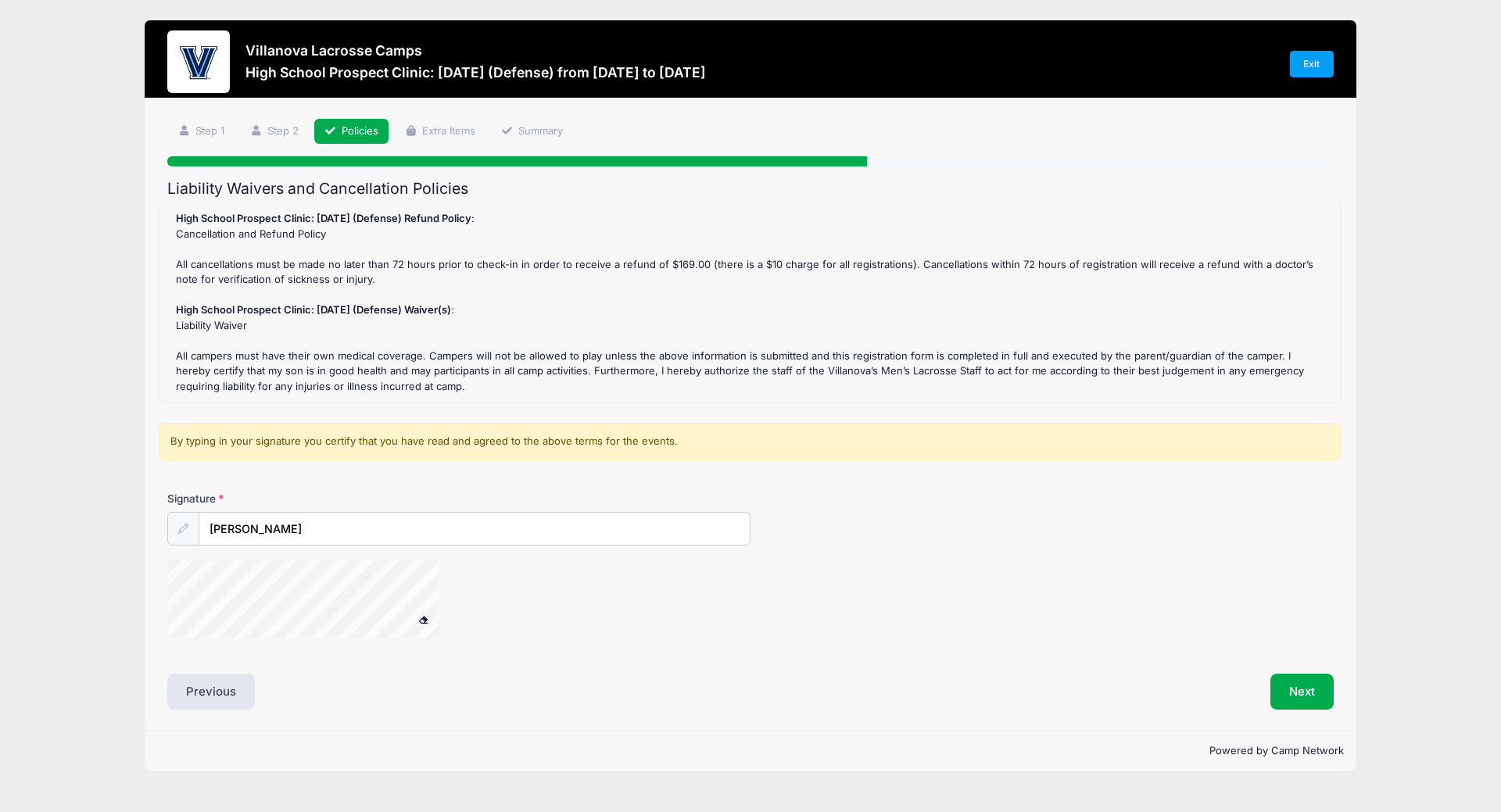
click at [476, 579] on div at bounding box center [323, 602] width 312 height 83
click at [1305, 700] on button "Next" at bounding box center [1303, 693] width 63 height 36
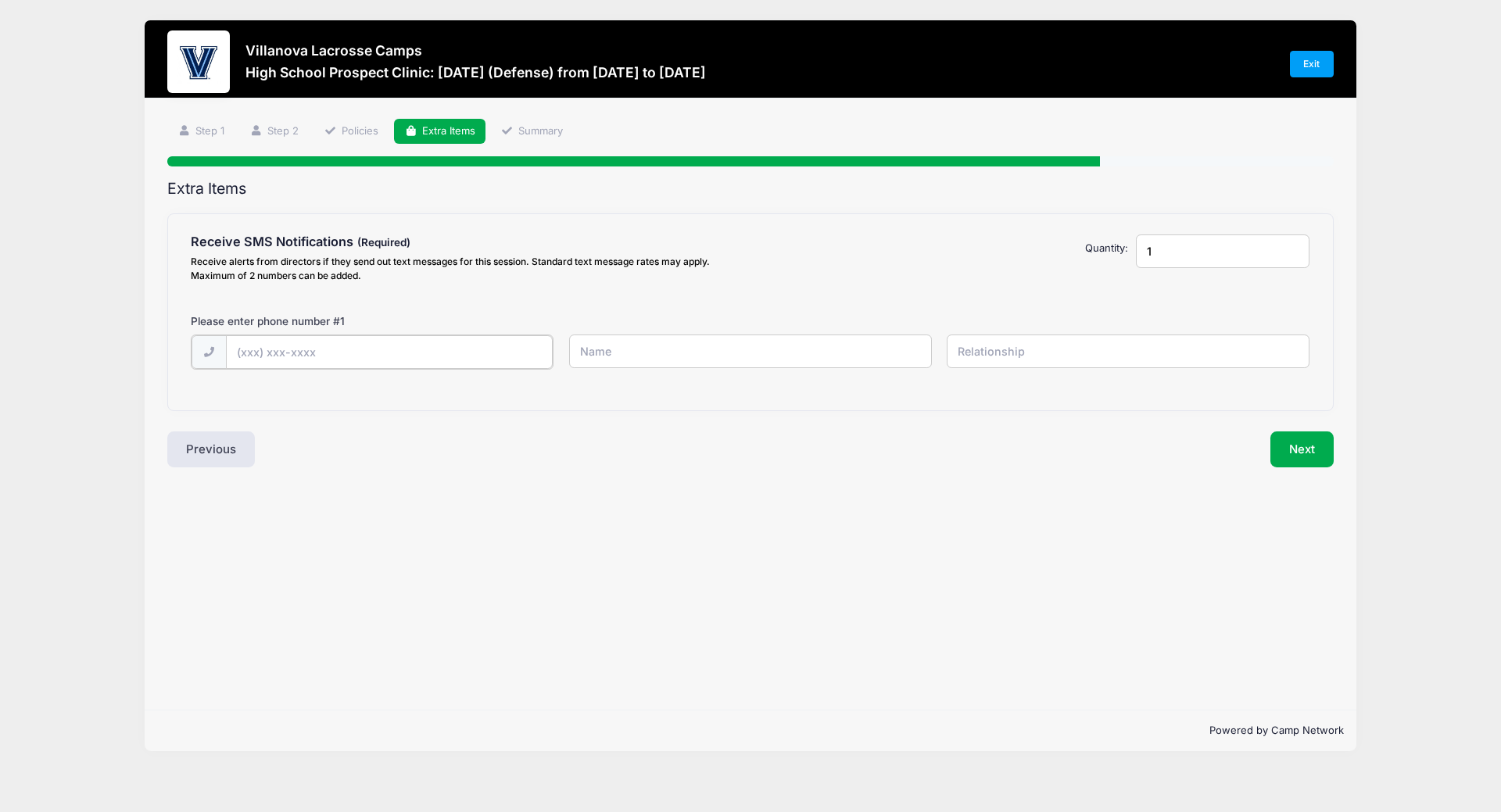
click at [0, 0] on input "text" at bounding box center [0, 0] width 0 height 0
click at [1204, 254] on input "1" at bounding box center [1223, 251] width 174 height 33
type input "2"
click at [1293, 244] on input "2" at bounding box center [1223, 251] width 174 height 33
click at [0, 0] on input "text" at bounding box center [0, 0] width 0 height 0
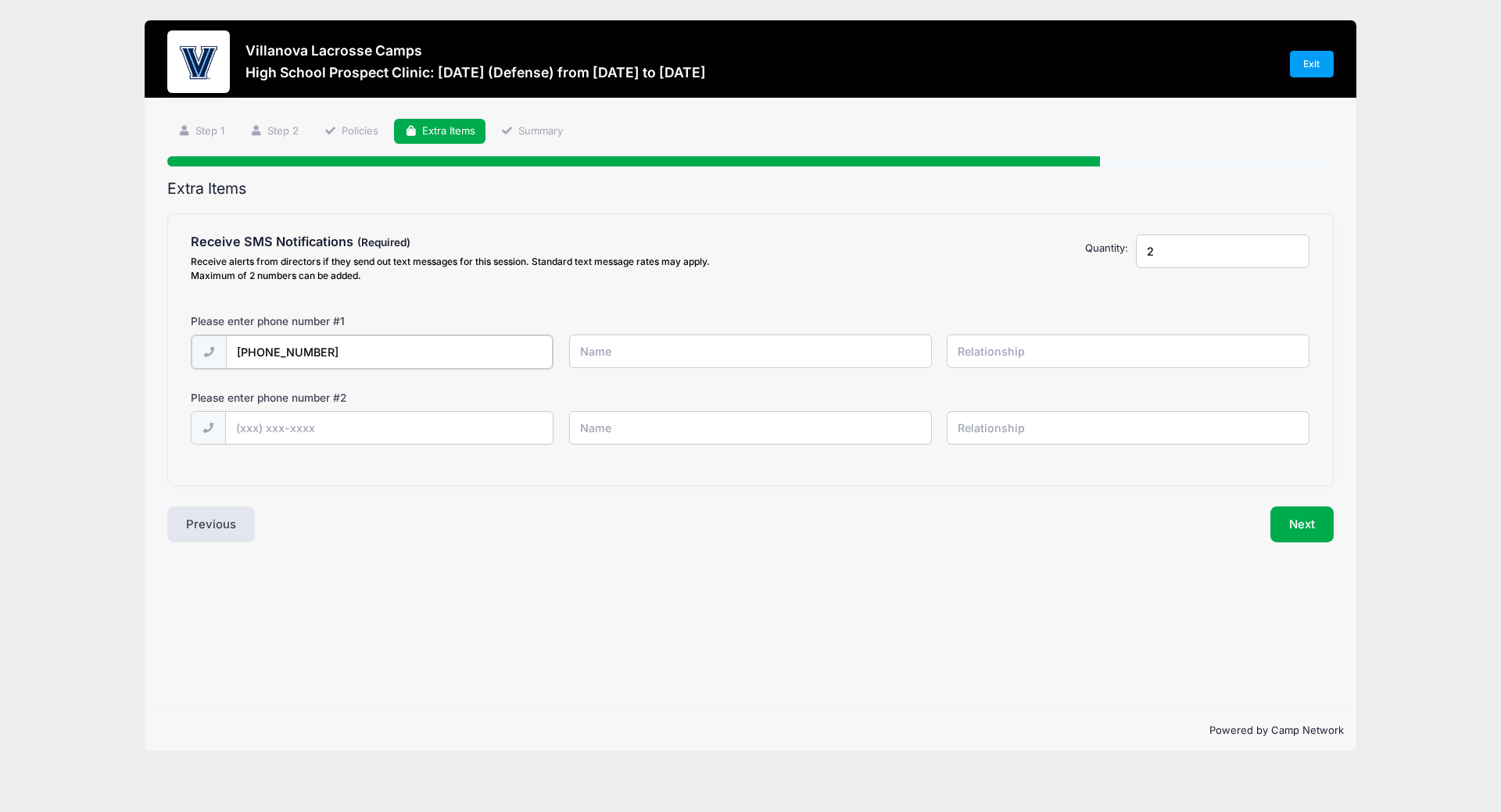
type input "[PHONE_NUMBER]"
type input "[PERSON_NAME]"
type input "Whitehouse"
type input "[PHONE_NUMBER]"
type input "[PERSON_NAME]"
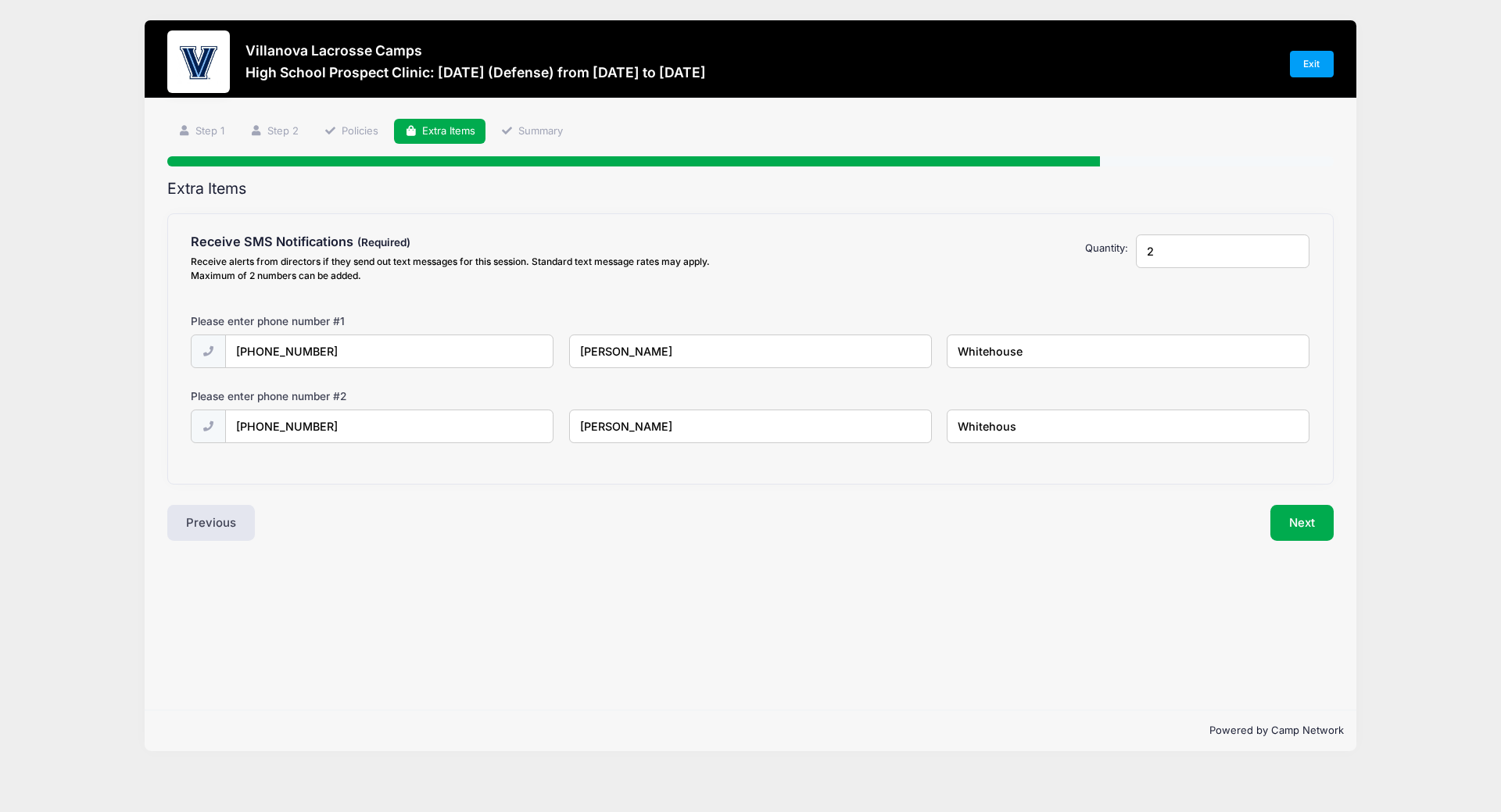
type input "Whitehouse"
drag, startPoint x: 1034, startPoint y: 429, endPoint x: 946, endPoint y: 416, distance: 89.0
click at [0, 0] on input "Whitehouse" at bounding box center [0, 0] width 0 height 0
click at [0, 0] on input "[PERSON_NAME]" at bounding box center [0, 0] width 0 height 0
type input "[PERSON_NAME]"
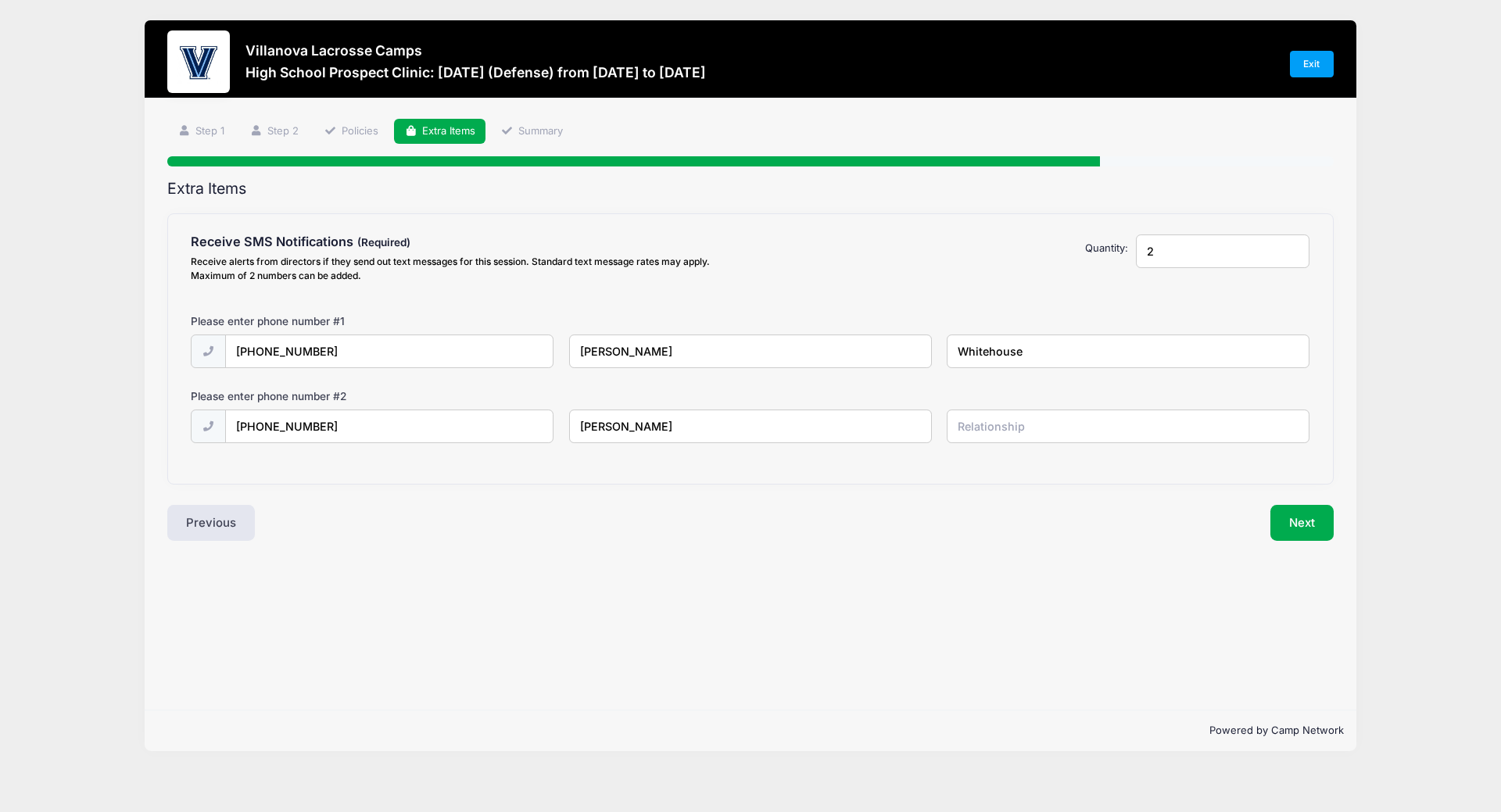
click at [0, 0] on input "[PERSON_NAME]" at bounding box center [0, 0] width 0 height 0
type input "[PERSON_NAME]"
type input "Father"
click at [0, 0] on input "text" at bounding box center [0, 0] width 0 height 0
type input "Player"
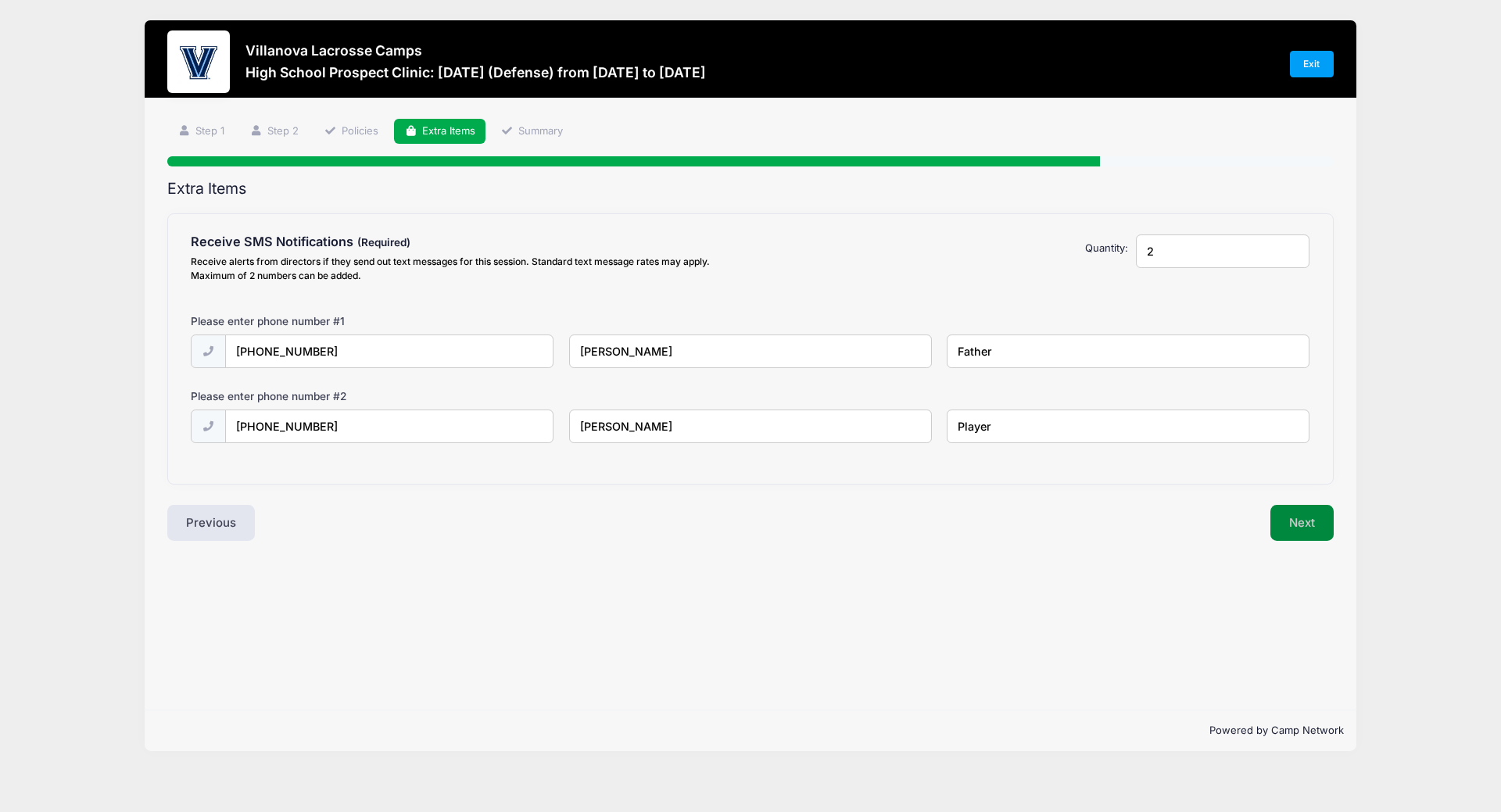
click at [1312, 519] on button "Next" at bounding box center [1303, 523] width 63 height 36
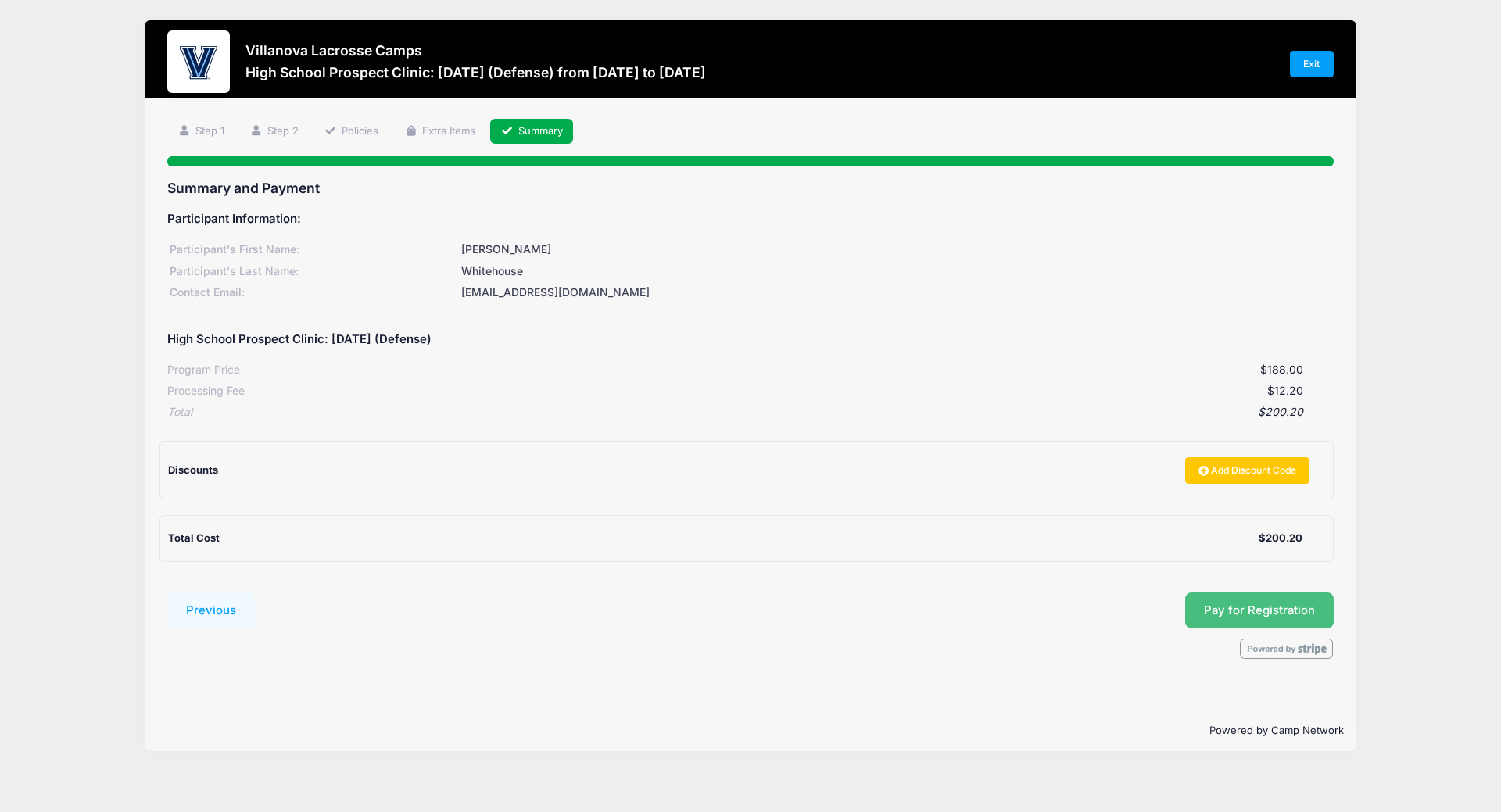
click at [1268, 616] on span "Pay for Registration" at bounding box center [1259, 611] width 111 height 14
